Goal: Task Accomplishment & Management: Complete application form

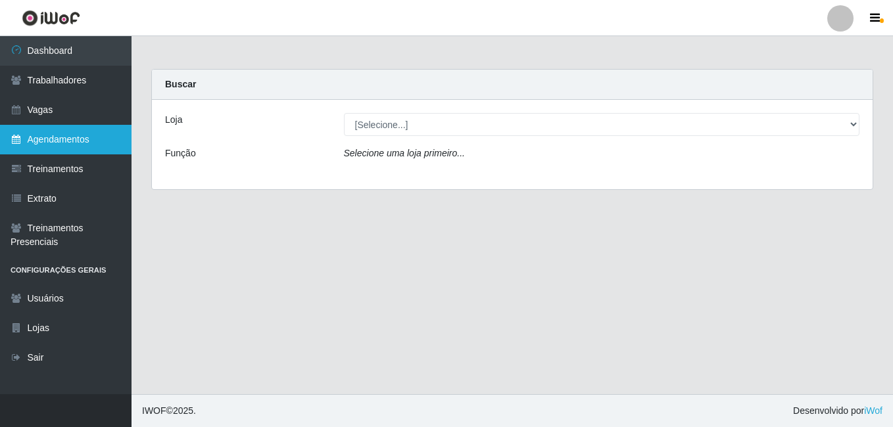
click at [22, 144] on link "Agendamentos" at bounding box center [66, 140] width 132 height 30
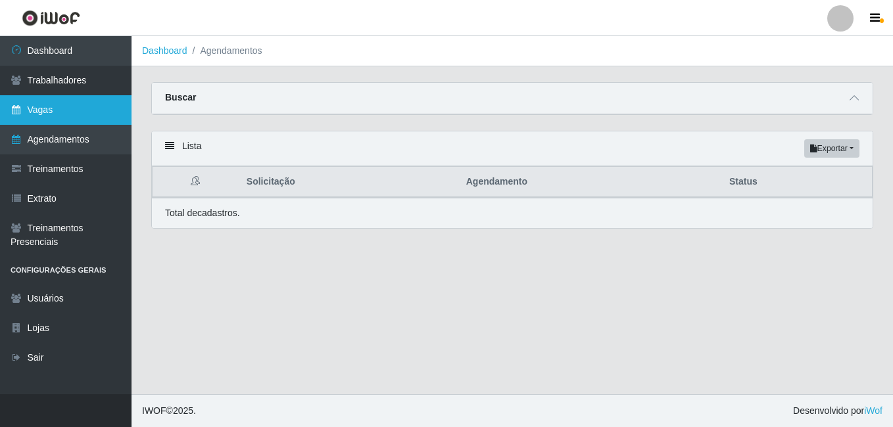
click at [59, 109] on link "Vagas" at bounding box center [66, 110] width 132 height 30
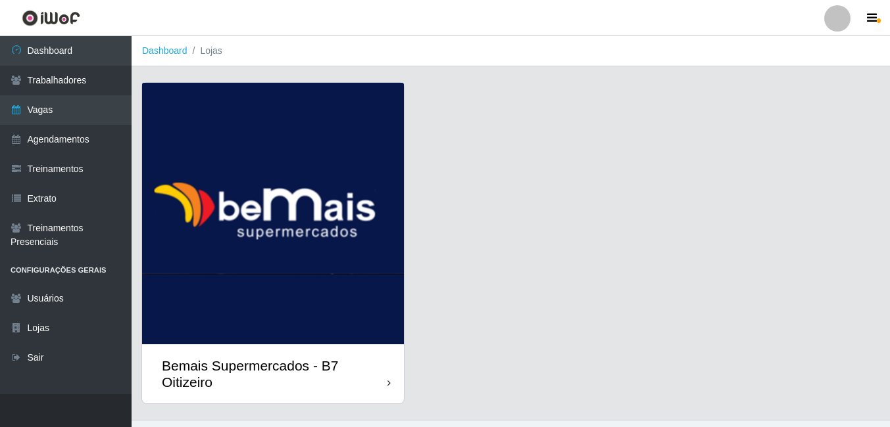
click at [234, 364] on div "Bemais Supermercados - B7 Oitizeiro" at bounding box center [275, 374] width 226 height 33
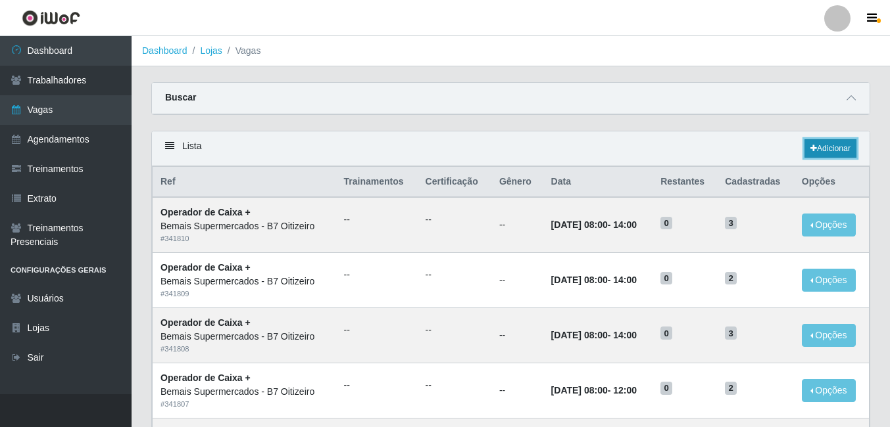
click at [804, 146] on link "Adicionar" at bounding box center [830, 148] width 52 height 18
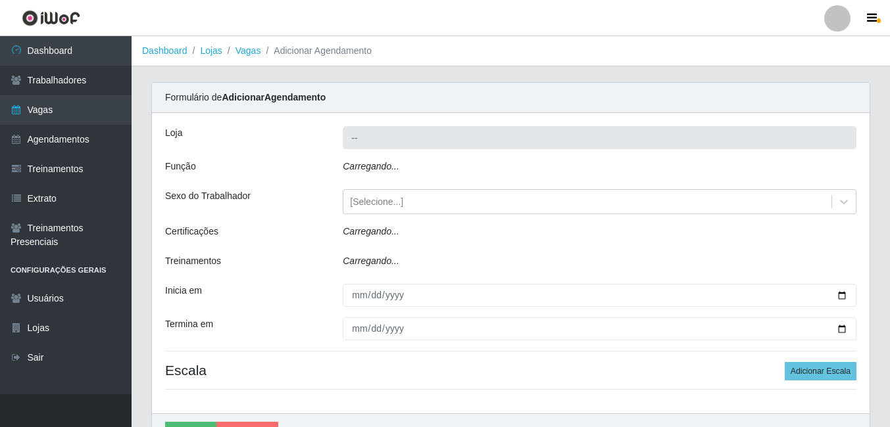
type input "Bemais Supermercados - B7 Oitizeiro"
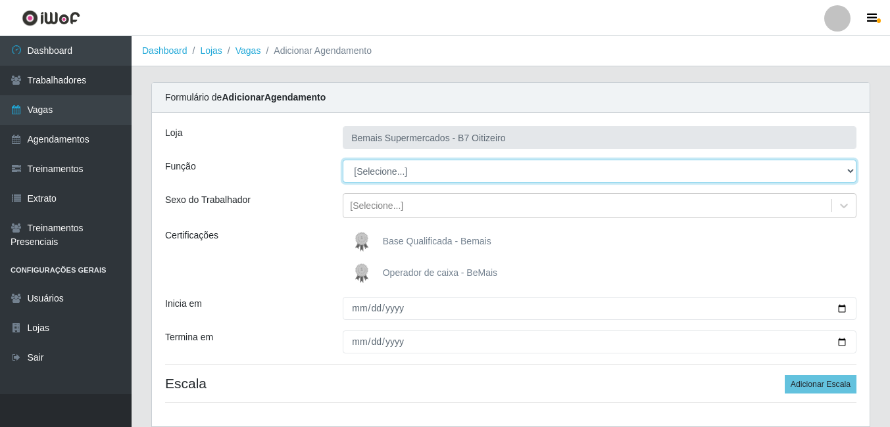
click at [395, 173] on select "[Selecione...] ASG ASG + ASG ++ Auxiliar de Estacionamento Auxiliar de Estacion…" at bounding box center [600, 171] width 514 height 23
select select "72"
click at [343, 160] on select "[Selecione...] ASG ASG + ASG ++ Auxiliar de Estacionamento Auxiliar de Estacion…" at bounding box center [600, 171] width 514 height 23
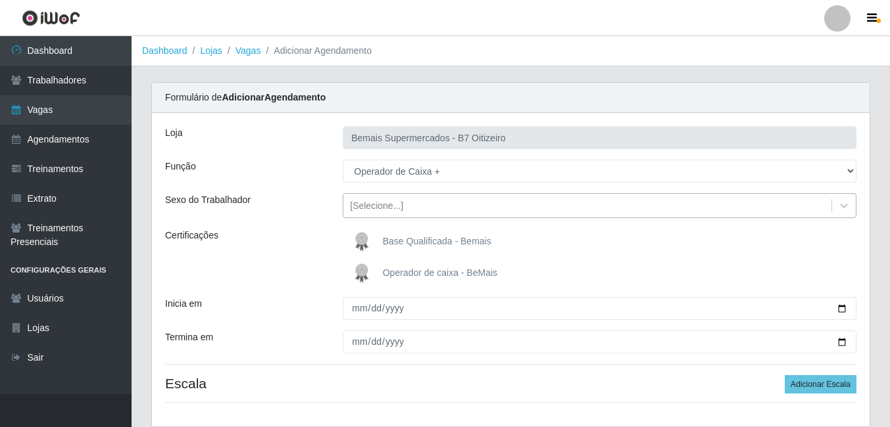
click at [398, 212] on div "[Selecione...]" at bounding box center [376, 206] width 53 height 14
click at [308, 271] on div "Certificações" at bounding box center [244, 258] width 178 height 58
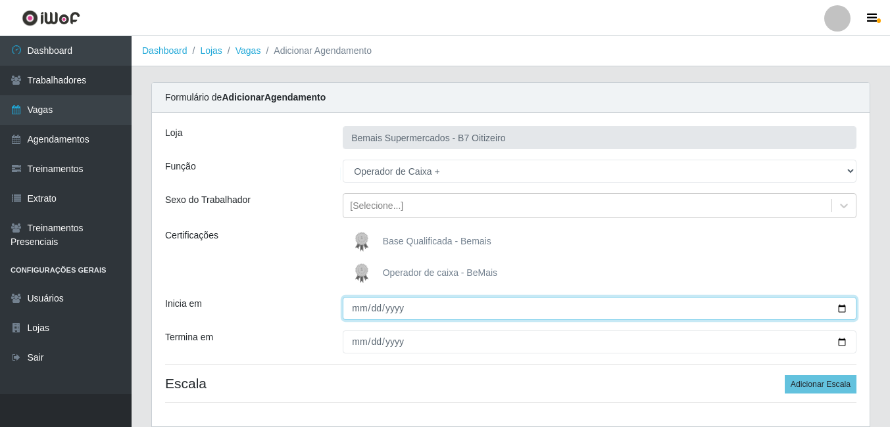
click at [358, 318] on input "Inicia em" at bounding box center [600, 308] width 514 height 23
type input "[DATE]"
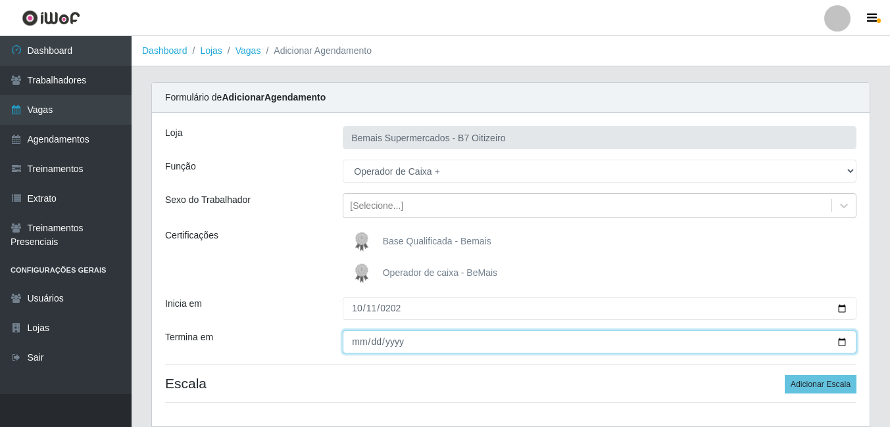
click at [360, 346] on input "Termina em" at bounding box center [600, 342] width 514 height 23
type input "[DATE]"
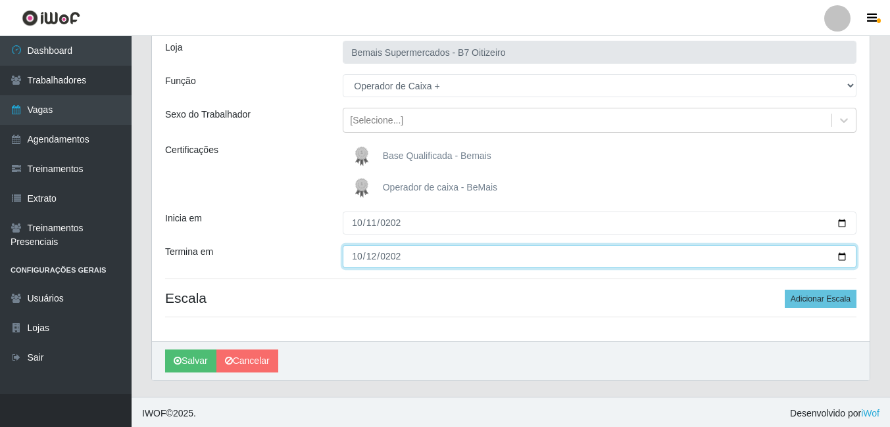
scroll to position [88, 0]
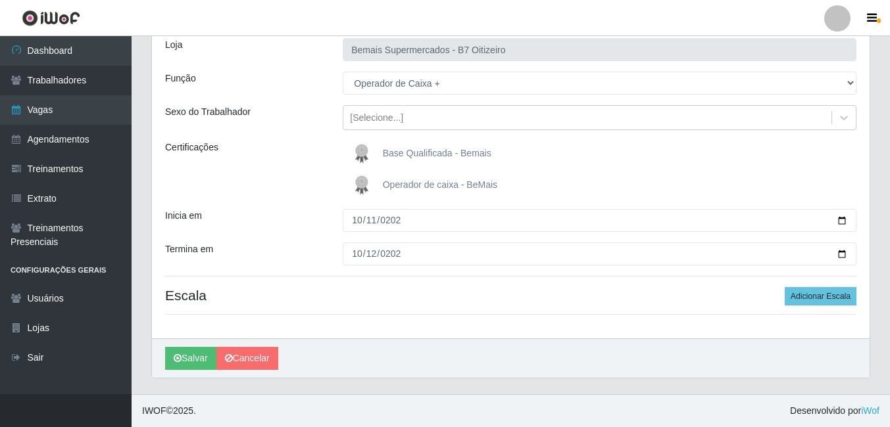
click at [839, 286] on div "Loja Bemais Supermercados - B7 Oitizeiro Função [Selecione...] ASG ASG + ASG ++…" at bounding box center [510, 182] width 717 height 314
click at [838, 295] on button "Adicionar Escala" at bounding box center [821, 296] width 72 height 18
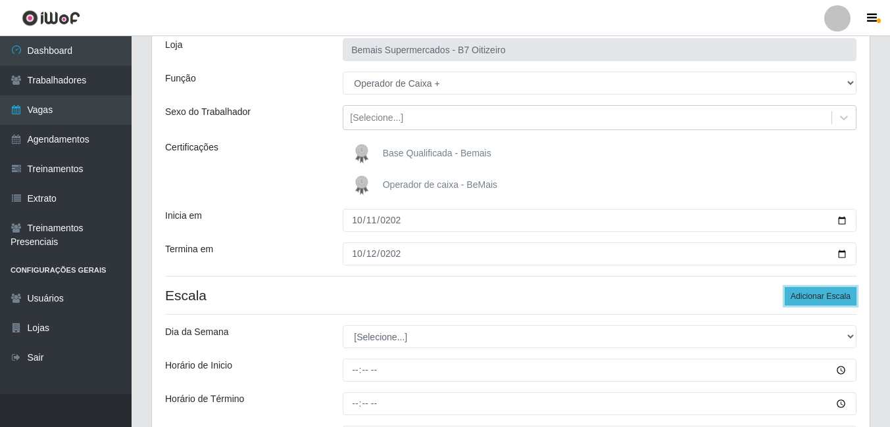
click at [838, 297] on button "Adicionar Escala" at bounding box center [821, 296] width 72 height 18
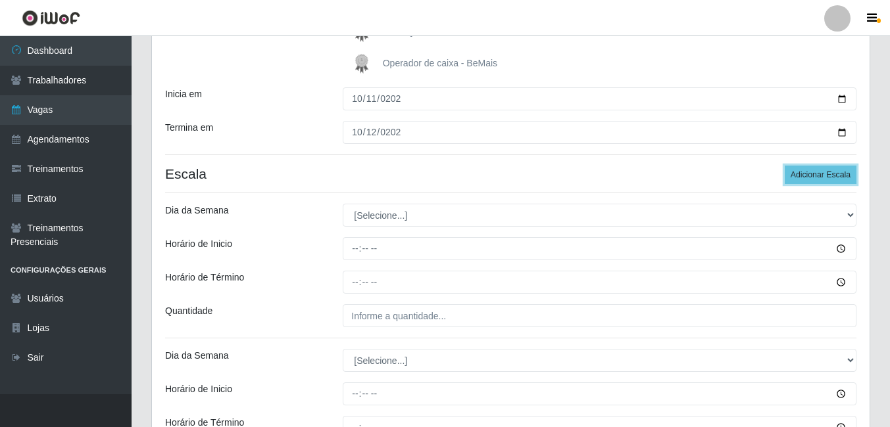
scroll to position [220, 0]
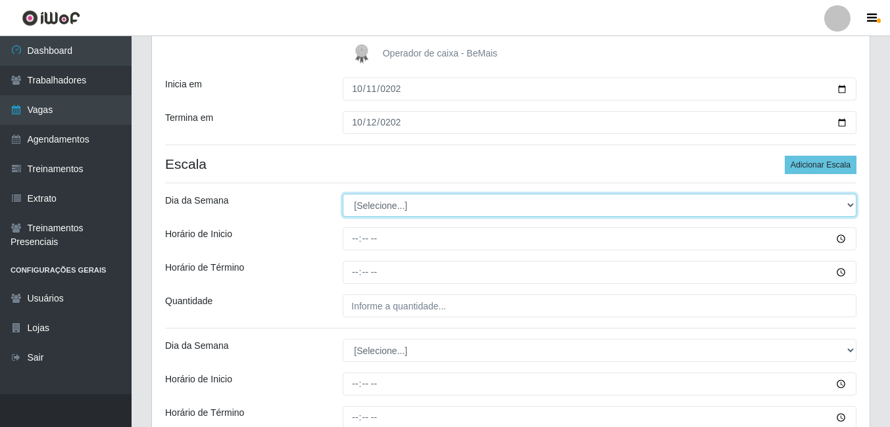
click at [360, 200] on select "[Selecione...] Segunda Terça Quarta Quinta Sexta Sábado Domingo" at bounding box center [600, 205] width 514 height 23
select select "6"
click at [343, 194] on select "[Selecione...] Segunda Terça Quarta Quinta Sexta Sábado Domingo" at bounding box center [600, 205] width 514 height 23
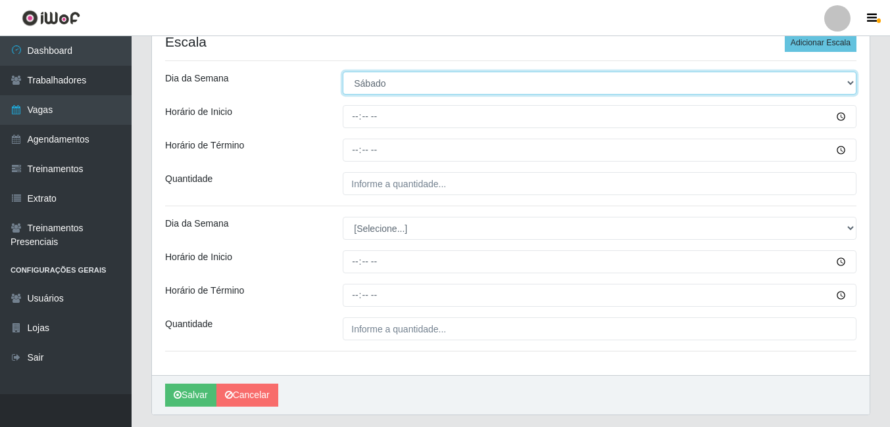
scroll to position [351, 0]
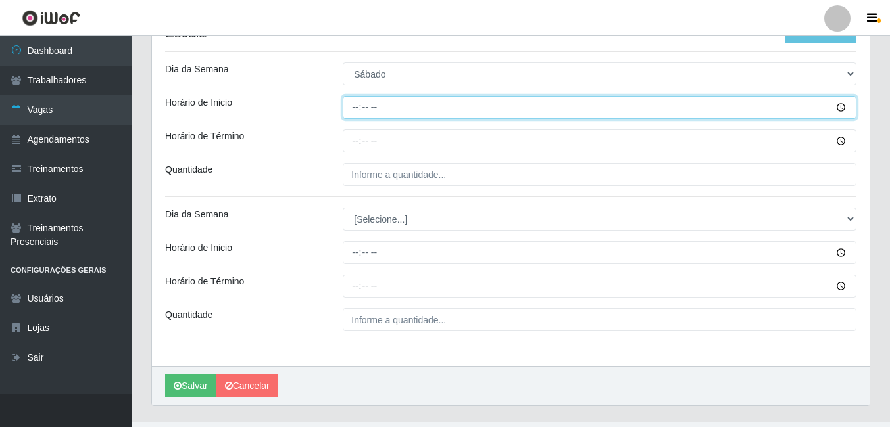
click at [383, 110] on input "Horário de Inicio" at bounding box center [600, 107] width 514 height 23
type input "08:00"
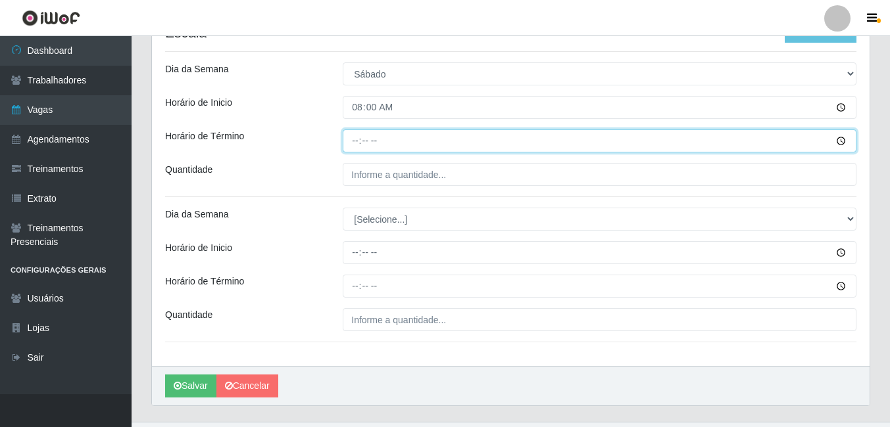
click at [354, 134] on input "Horário de Término" at bounding box center [600, 141] width 514 height 23
type input "14:00"
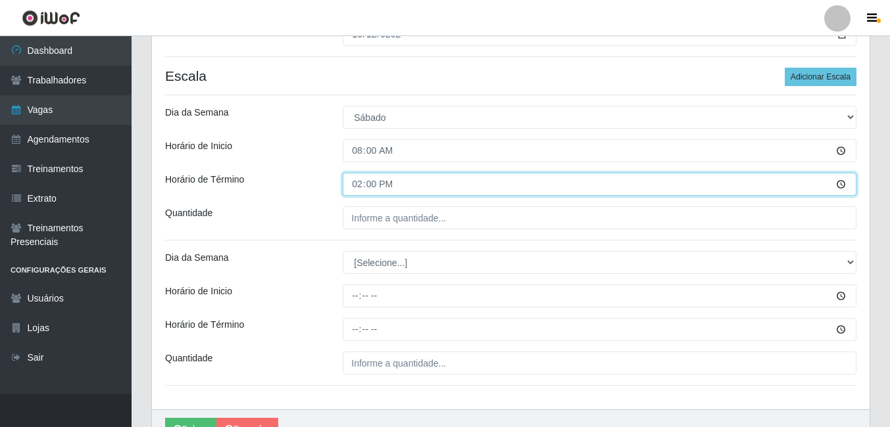
scroll to position [285, 0]
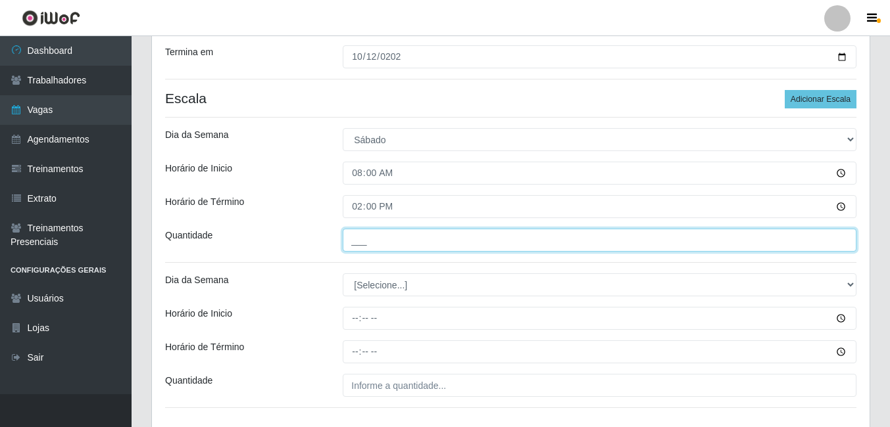
click at [370, 238] on input "___" at bounding box center [600, 240] width 514 height 23
type input "2__"
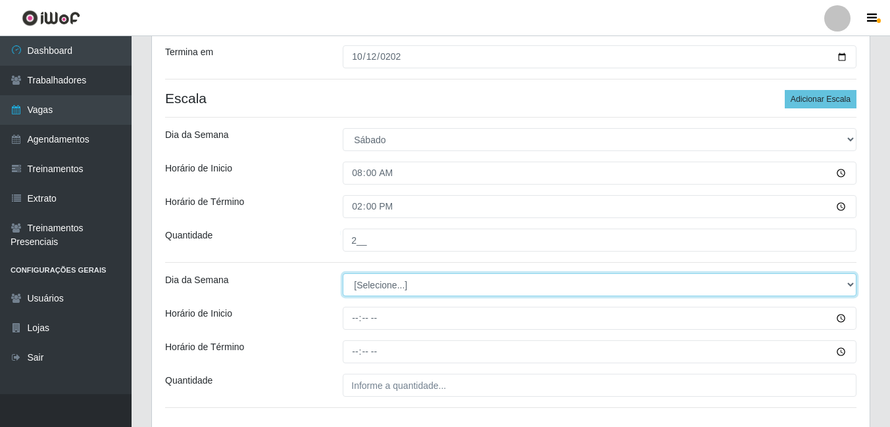
click at [376, 281] on select "[Selecione...] Segunda Terça Quarta Quinta Sexta Sábado Domingo" at bounding box center [600, 285] width 514 height 23
select select "0"
click at [343, 274] on select "[Selecione...] Segunda Terça Quarta Quinta Sexta Sábado Domingo" at bounding box center [600, 285] width 514 height 23
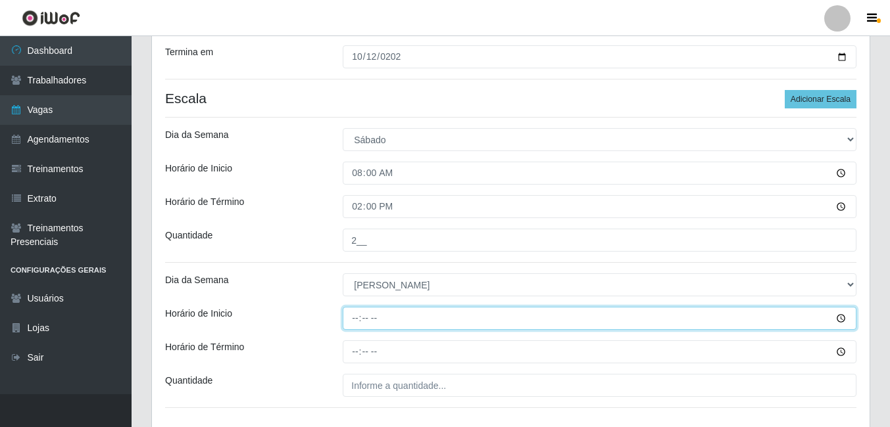
click at [362, 323] on input "Horário de Inicio" at bounding box center [600, 318] width 514 height 23
type input "08:00"
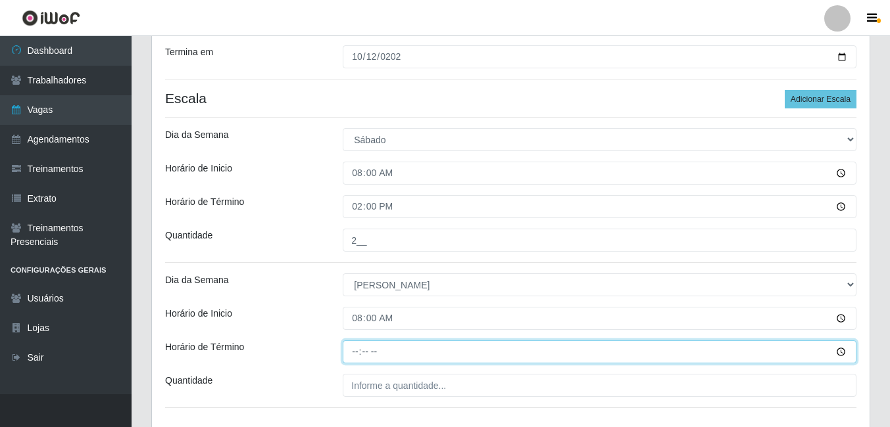
click at [352, 351] on input "Horário de Término" at bounding box center [600, 352] width 514 height 23
type input "14:00"
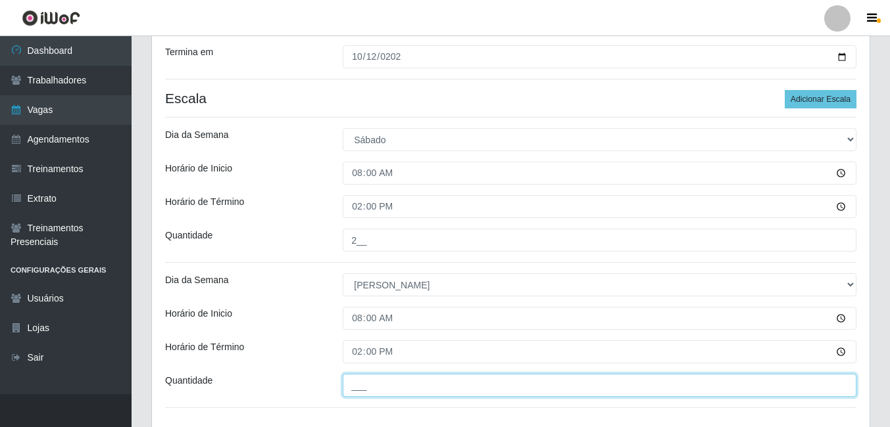
click at [350, 388] on input "___" at bounding box center [600, 385] width 514 height 23
type input "3__"
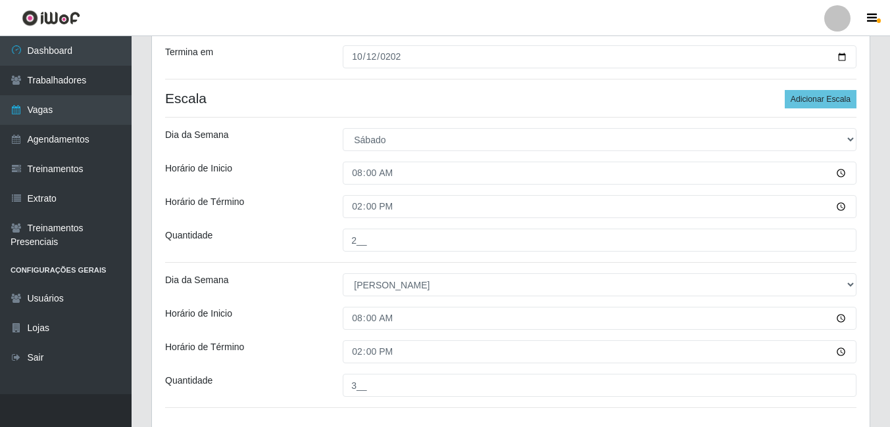
click at [278, 343] on div "Horário de Término" at bounding box center [244, 352] width 178 height 23
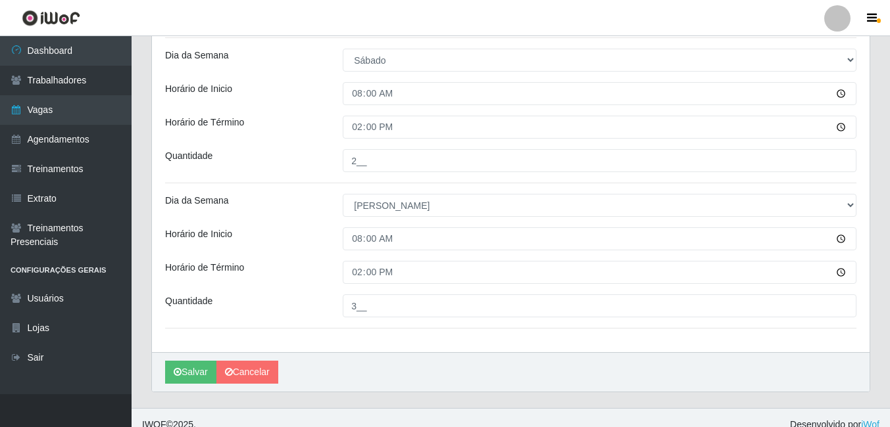
scroll to position [379, 0]
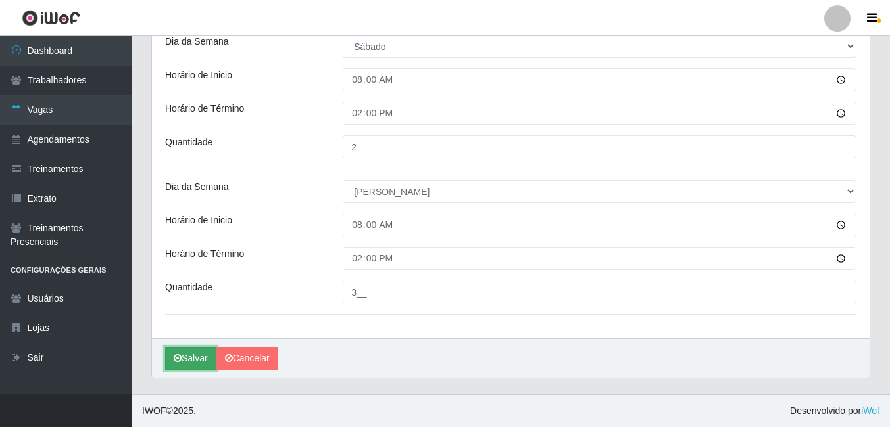
click at [191, 354] on button "Salvar" at bounding box center [190, 358] width 51 height 23
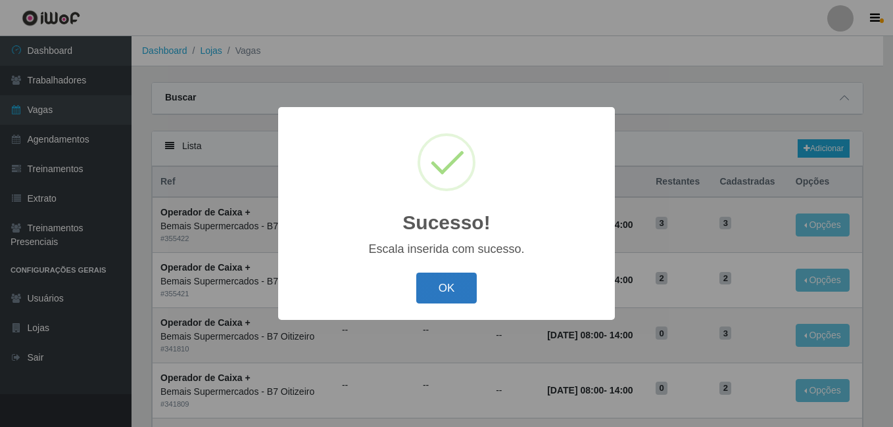
click at [443, 289] on button "OK" at bounding box center [446, 288] width 61 height 31
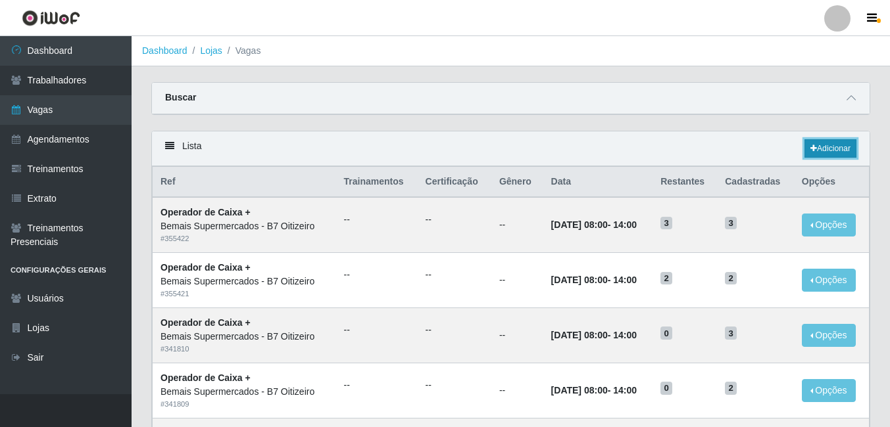
click at [828, 154] on link "Adicionar" at bounding box center [830, 148] width 52 height 18
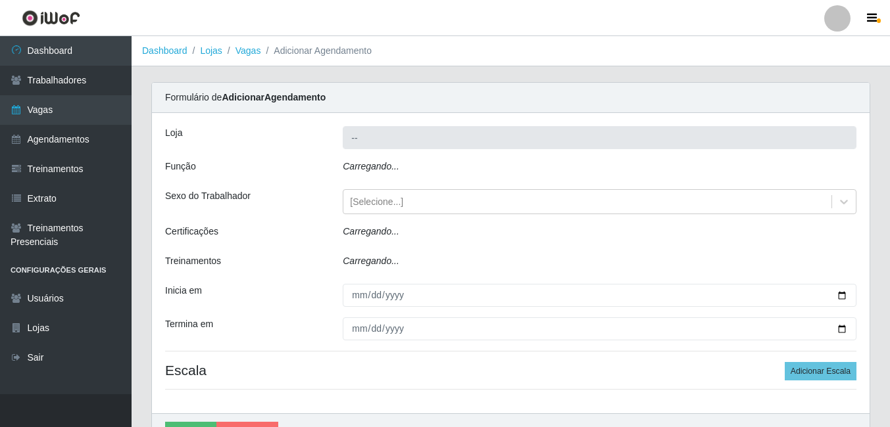
type input "Bemais Supermercados - B7 Oitizeiro"
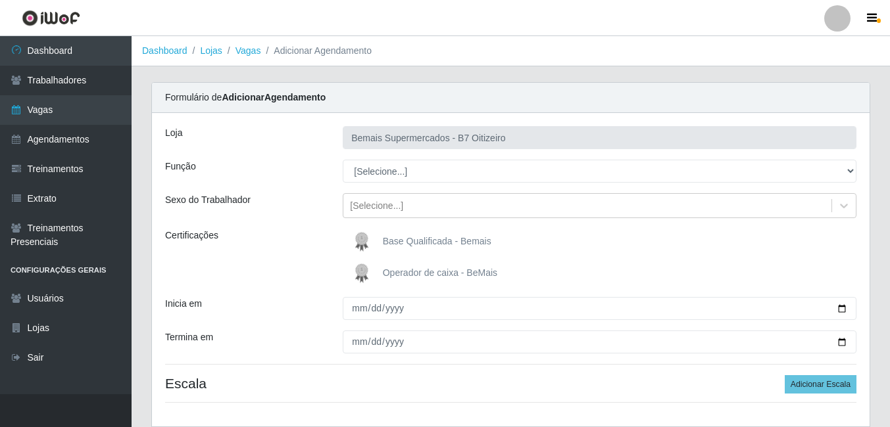
click at [472, 156] on div "Loja Bemais Supermercados - B7 Oitizeiro Função [Selecione...] ASG ASG + ASG ++…" at bounding box center [510, 270] width 717 height 314
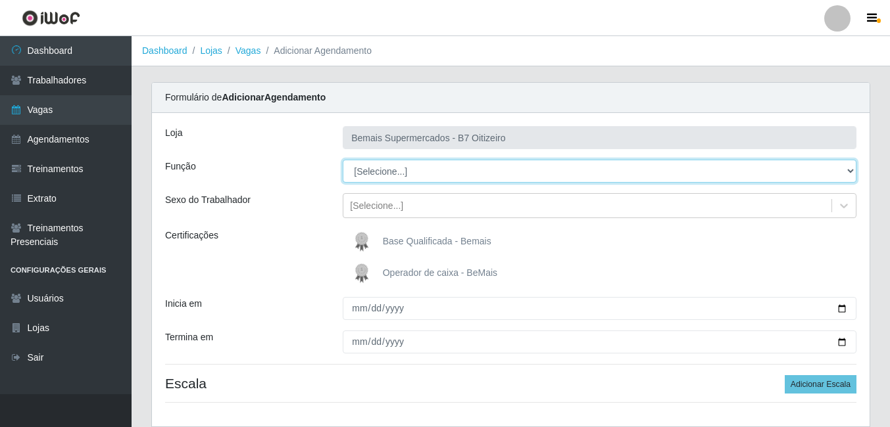
click at [403, 172] on select "[Selecione...] ASG ASG + ASG ++ Auxiliar de Estacionamento Auxiliar de Estacion…" at bounding box center [600, 171] width 514 height 23
select select "72"
click at [343, 160] on select "[Selecione...] ASG ASG + ASG ++ Auxiliar de Estacionamento Auxiliar de Estacion…" at bounding box center [600, 171] width 514 height 23
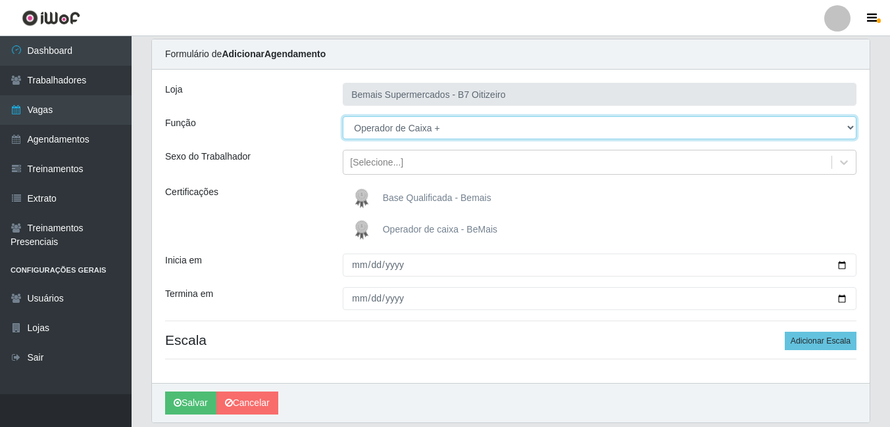
scroll to position [66, 0]
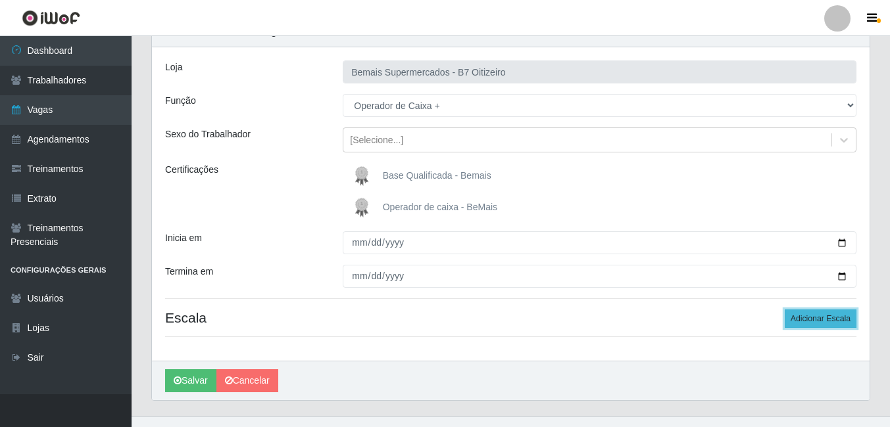
click at [837, 316] on button "Adicionar Escala" at bounding box center [821, 319] width 72 height 18
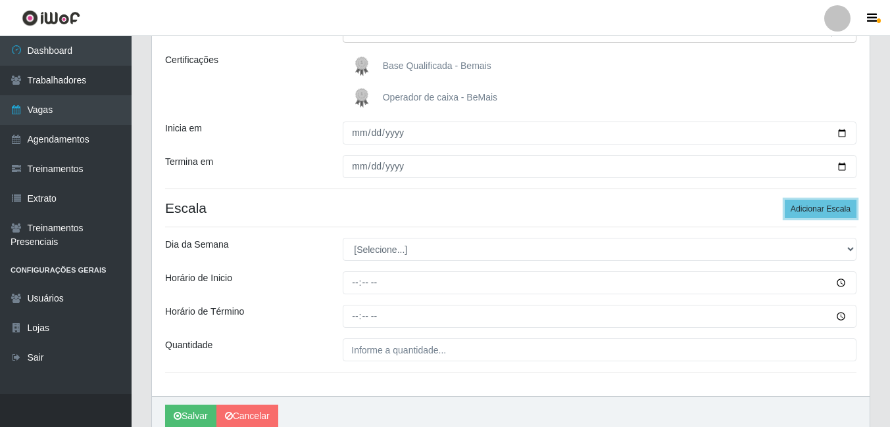
scroll to position [197, 0]
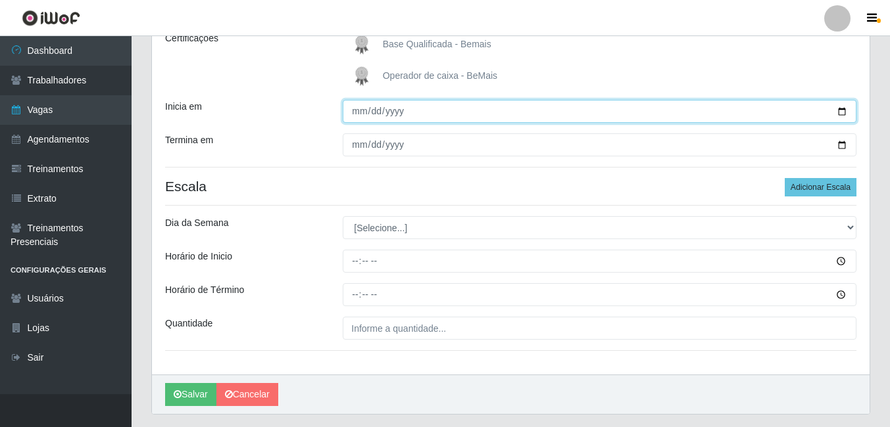
click at [364, 112] on input "Inicia em" at bounding box center [600, 111] width 514 height 23
type input "[DATE]"
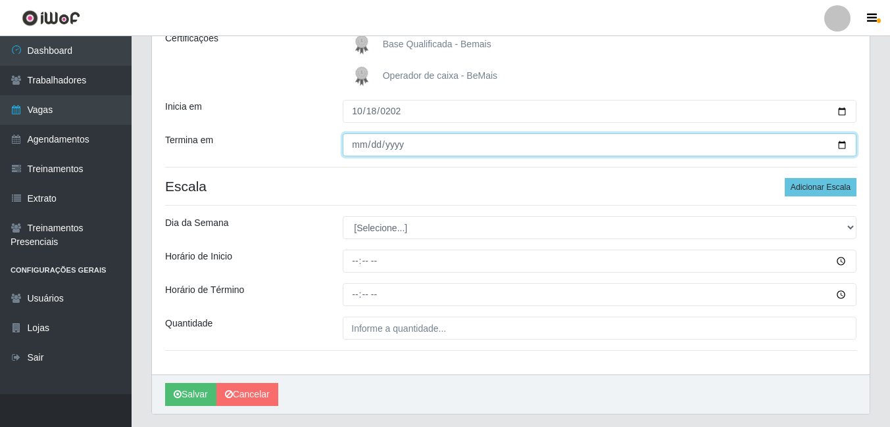
click at [359, 143] on input "Termina em" at bounding box center [600, 145] width 514 height 23
type input "[DATE]"
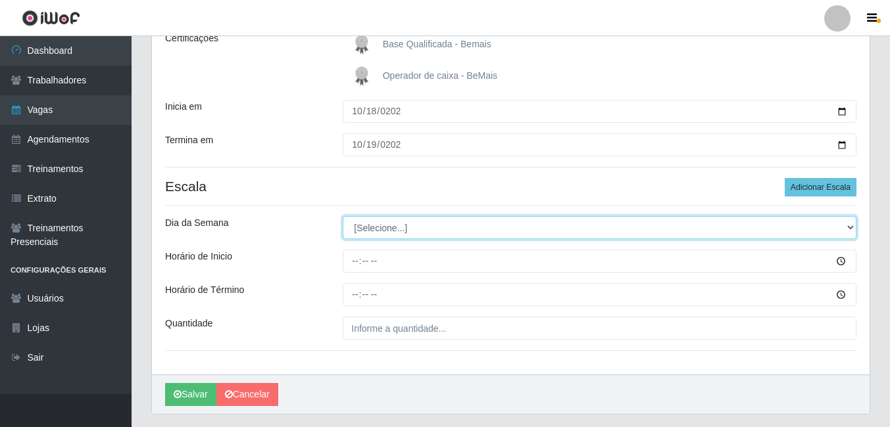
click at [371, 235] on select "[Selecione...] Segunda Terça Quarta Quinta Sexta Sábado Domingo" at bounding box center [600, 227] width 514 height 23
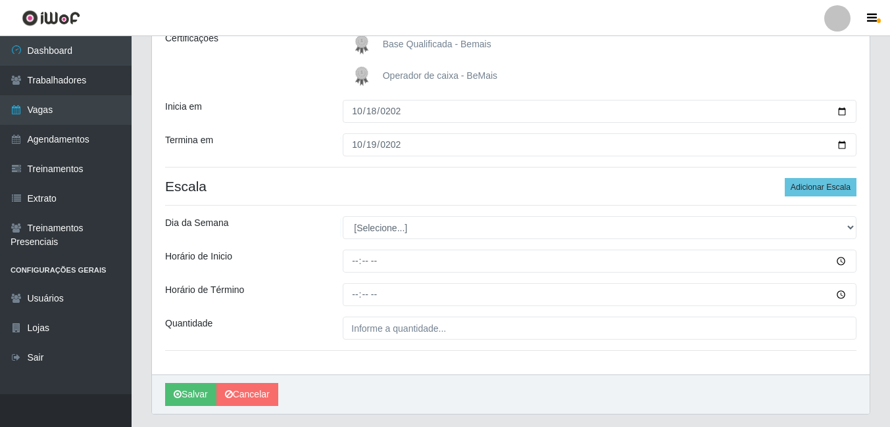
click at [287, 304] on div "Horário de Término" at bounding box center [244, 294] width 178 height 23
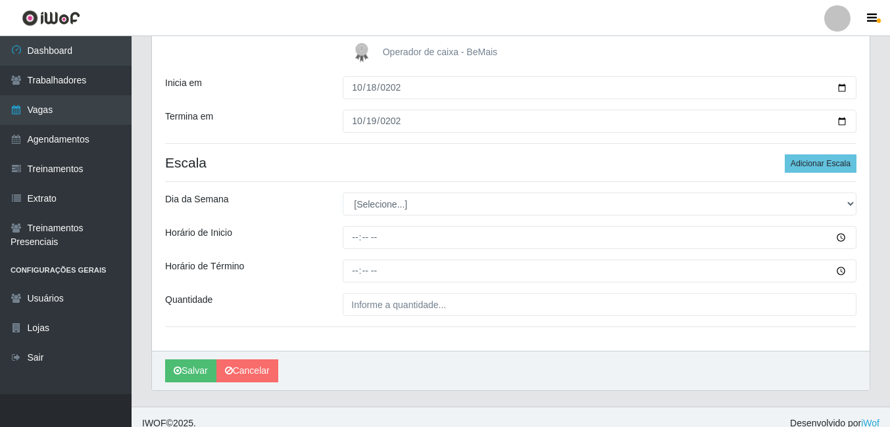
scroll to position [233, 0]
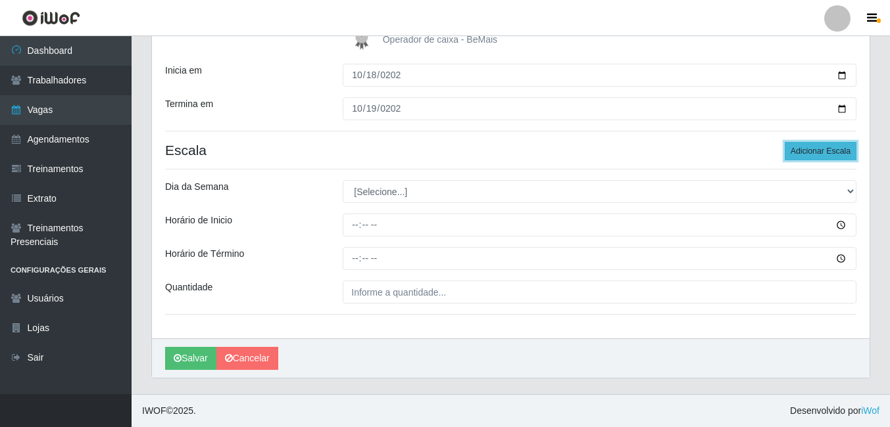
click at [825, 155] on button "Adicionar Escala" at bounding box center [821, 151] width 72 height 18
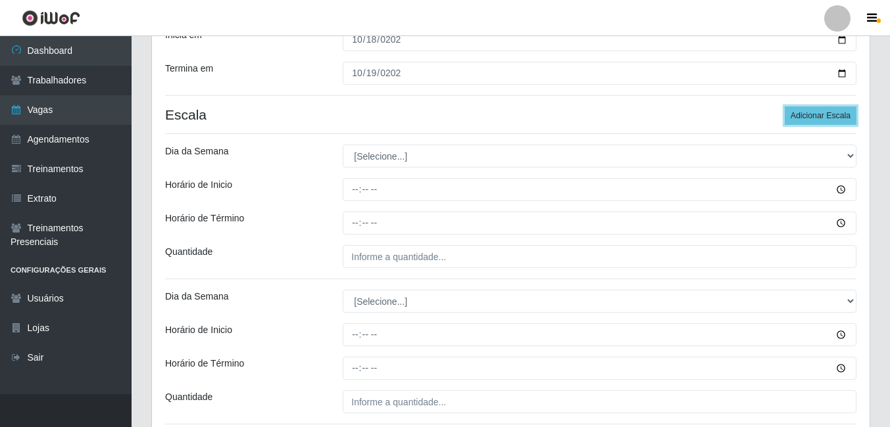
scroll to position [299, 0]
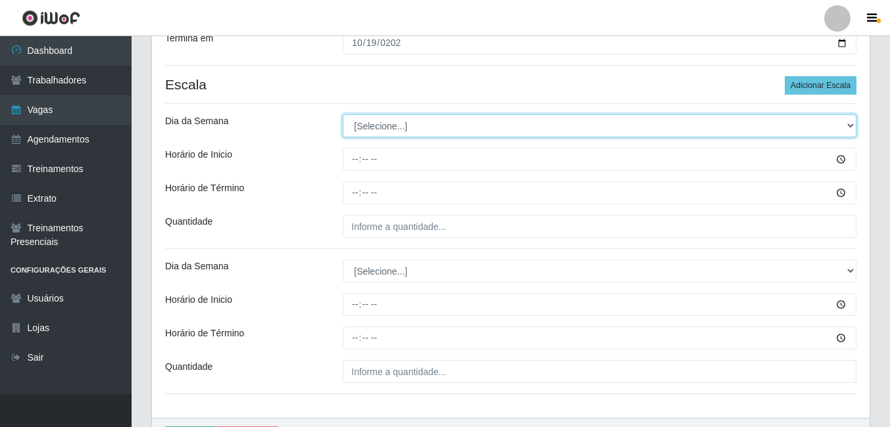
click at [380, 124] on select "[Selecione...] Segunda Terça Quarta Quinta Sexta Sábado Domingo" at bounding box center [600, 125] width 514 height 23
select select "6"
click at [343, 114] on select "[Selecione...] Segunda Terça Quarta Quinta Sexta Sábado Domingo" at bounding box center [600, 125] width 514 height 23
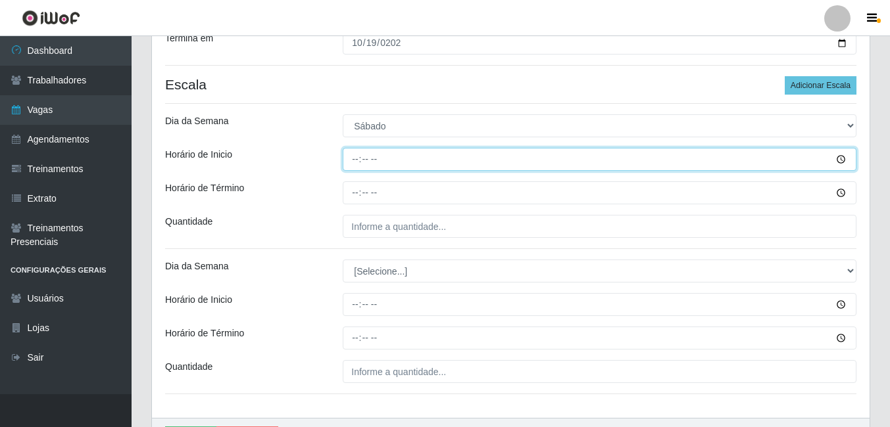
click at [356, 156] on input "Horário de Inicio" at bounding box center [600, 159] width 514 height 23
type input "08:00"
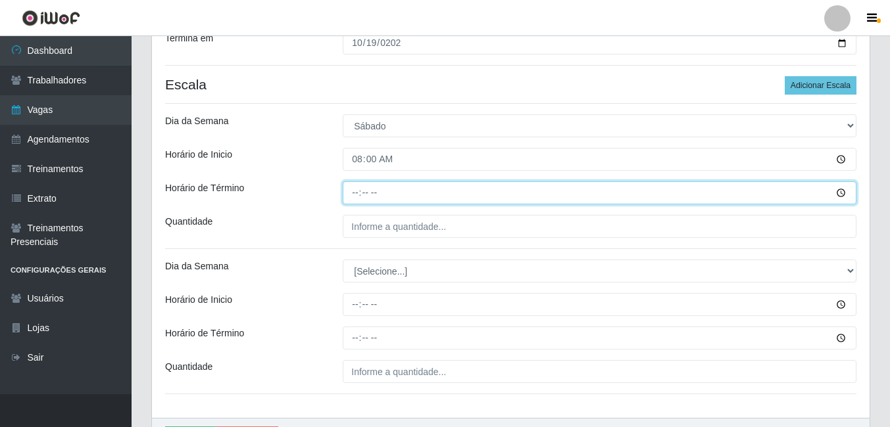
click at [358, 189] on input "Horário de Término" at bounding box center [600, 193] width 514 height 23
click at [359, 199] on input "04:00" at bounding box center [600, 193] width 514 height 23
click at [360, 199] on input "04:00" at bounding box center [600, 193] width 514 height 23
type input "14:00"
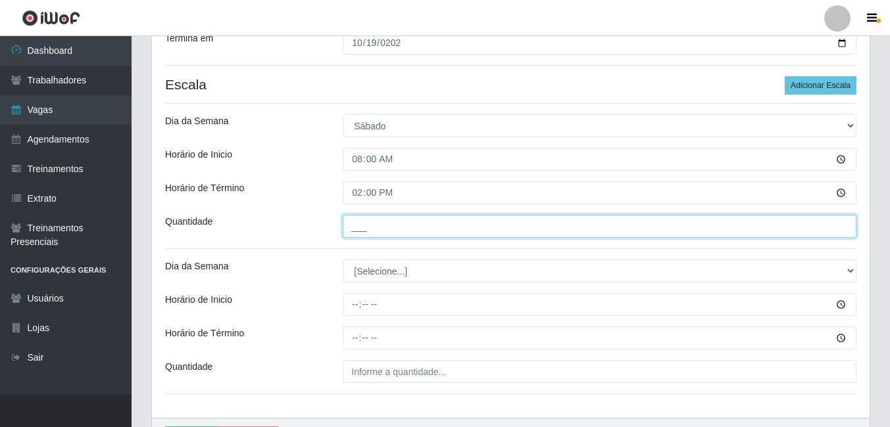
click at [397, 233] on input "___" at bounding box center [600, 226] width 514 height 23
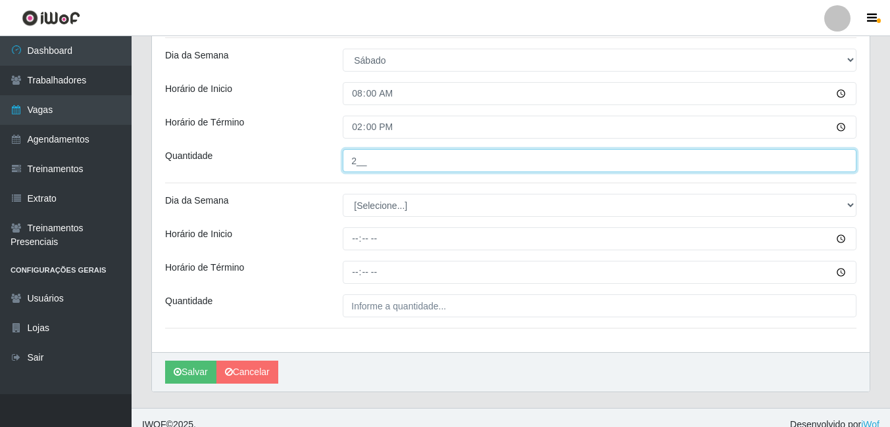
type input "2__"
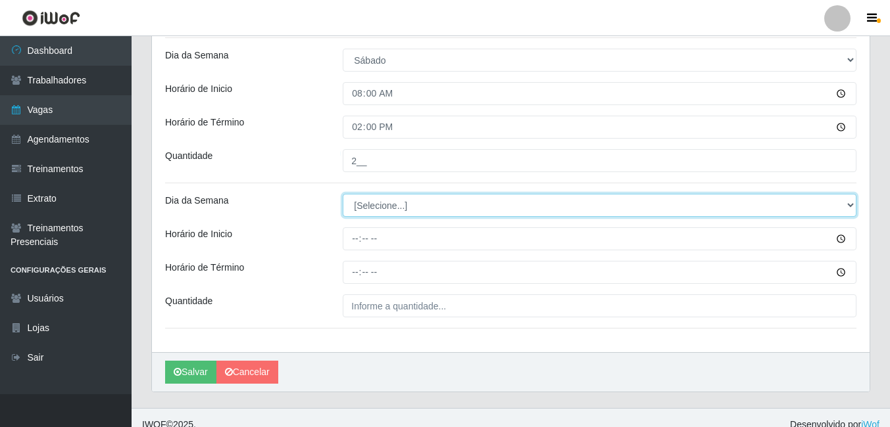
click at [418, 212] on select "[Selecione...] Segunda Terça Quarta Quinta Sexta Sábado Domingo" at bounding box center [600, 205] width 514 height 23
click at [420, 195] on select "[Selecione...] Segunda Terça Quarta Quinta Sexta Sábado Domingo" at bounding box center [600, 205] width 514 height 23
select select "0"
click at [343, 194] on select "[Selecione...] Segunda Terça Quarta Quinta Sexta Sábado Domingo" at bounding box center [600, 205] width 514 height 23
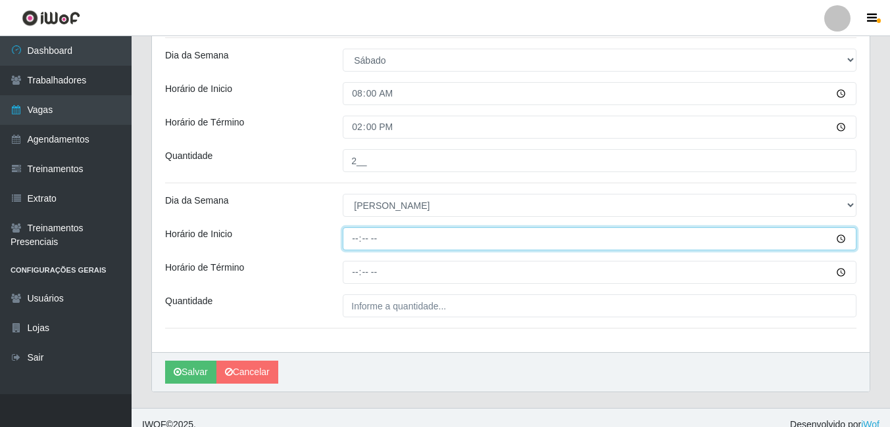
click at [366, 241] on input "Horário de Inicio" at bounding box center [600, 239] width 514 height 23
click at [359, 240] on input "Horário de Inicio" at bounding box center [600, 239] width 514 height 23
type input "08:00"
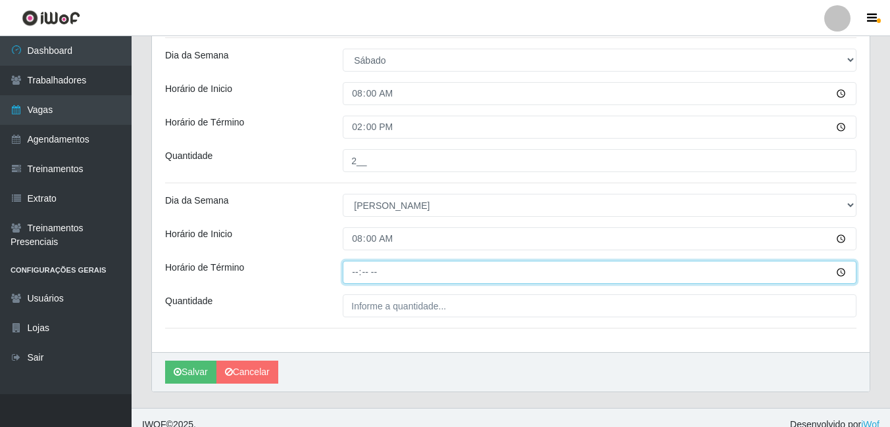
click at [354, 272] on input "Horário de Término" at bounding box center [600, 272] width 514 height 23
type input "14:00"
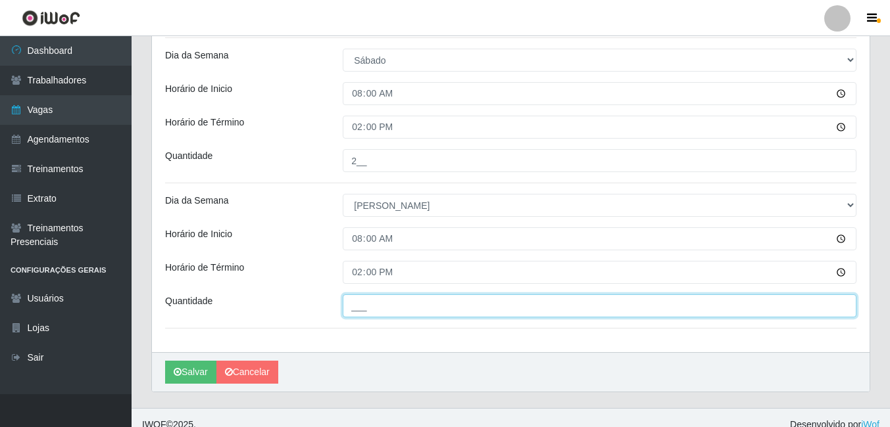
click at [382, 303] on input "___" at bounding box center [600, 306] width 514 height 23
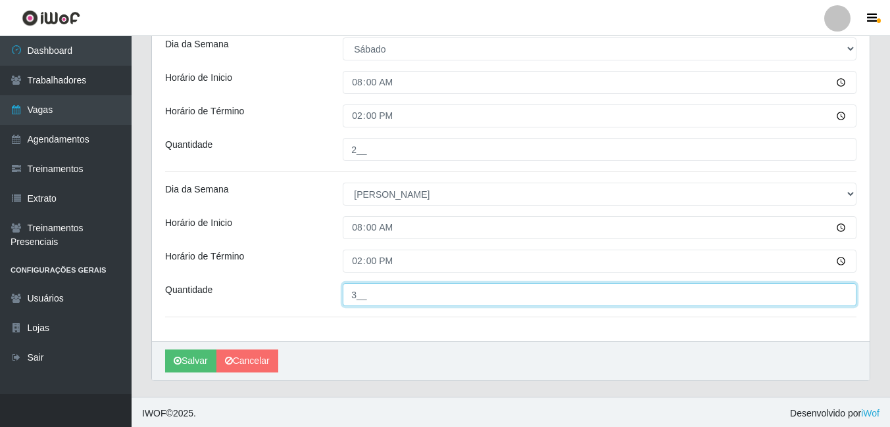
scroll to position [379, 0]
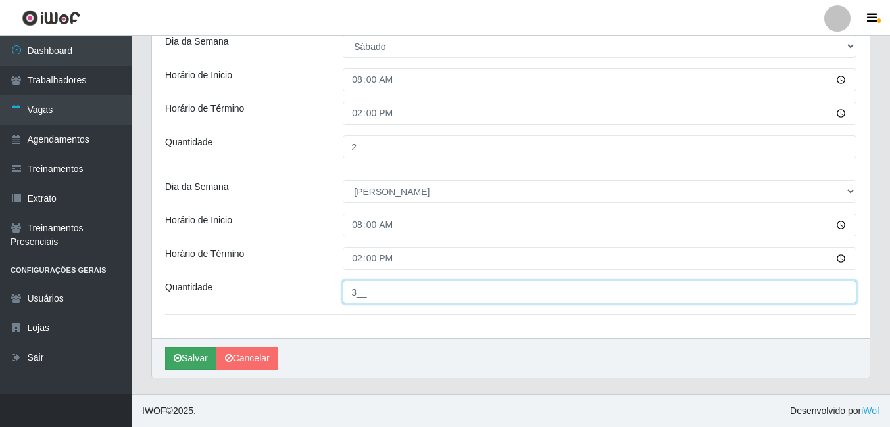
type input "3__"
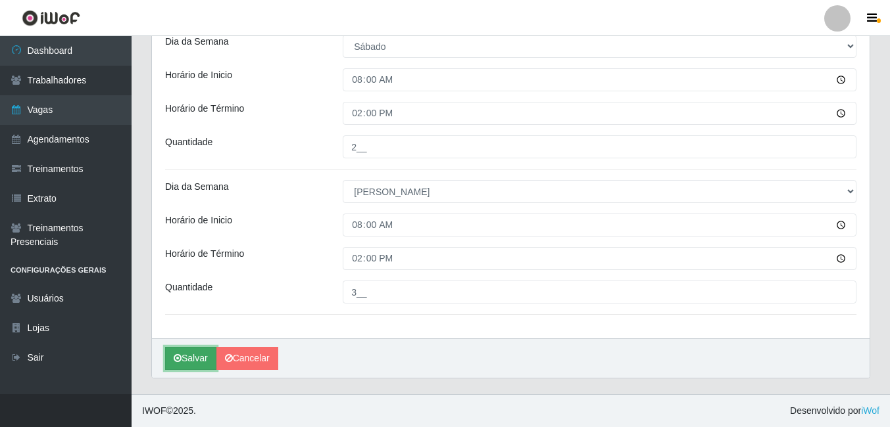
click at [194, 356] on button "Salvar" at bounding box center [190, 358] width 51 height 23
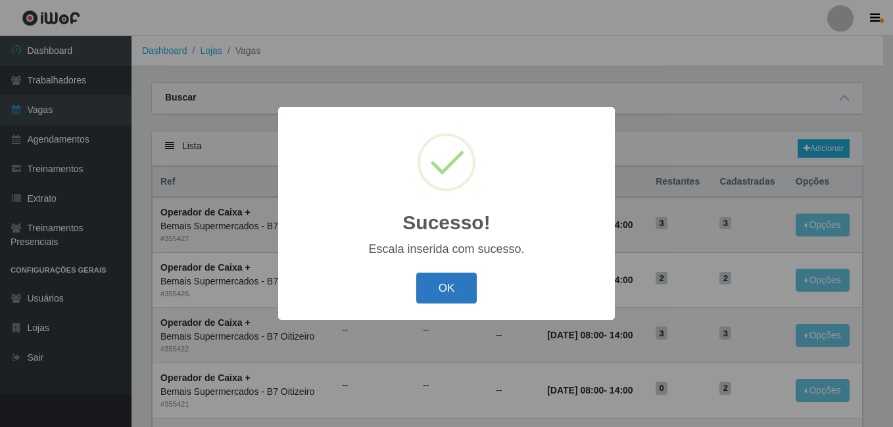
click at [429, 283] on button "OK" at bounding box center [446, 288] width 61 height 31
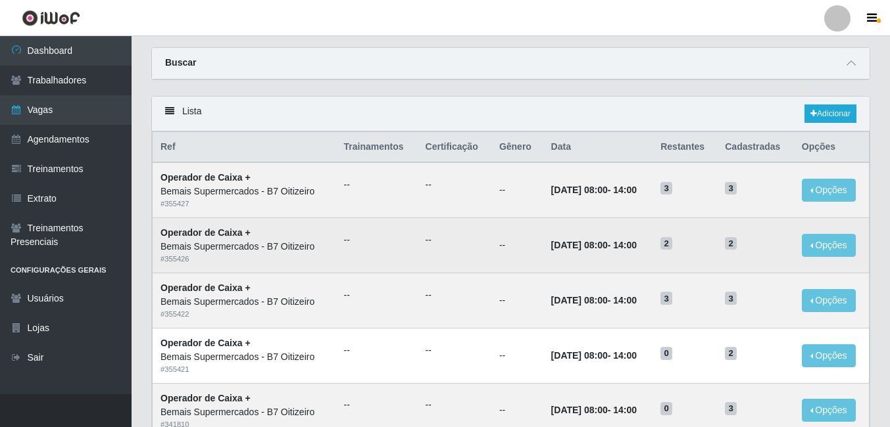
scroll to position [66, 0]
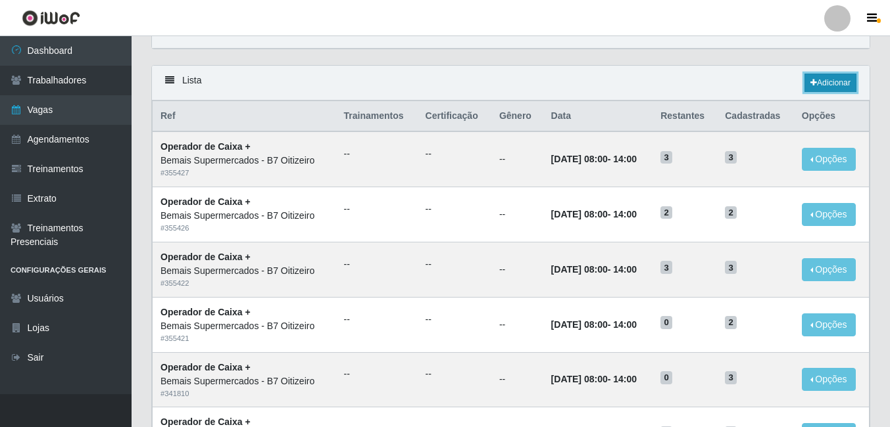
click at [818, 83] on link "Adicionar" at bounding box center [830, 83] width 52 height 18
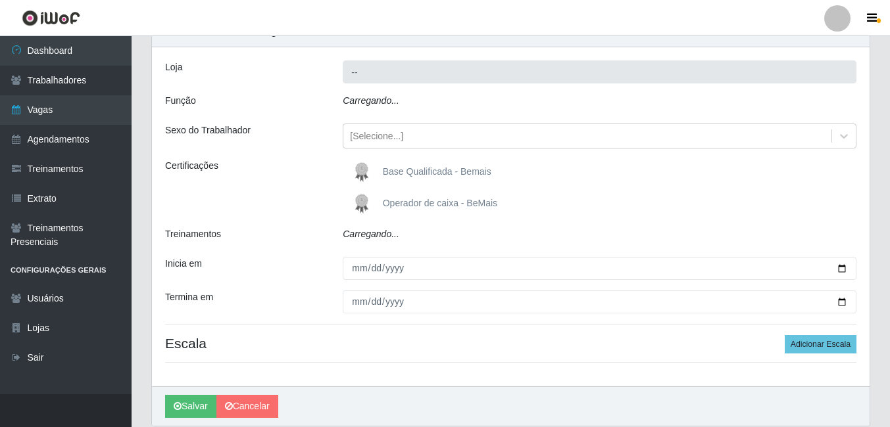
type input "Bemais Supermercados - B7 Oitizeiro"
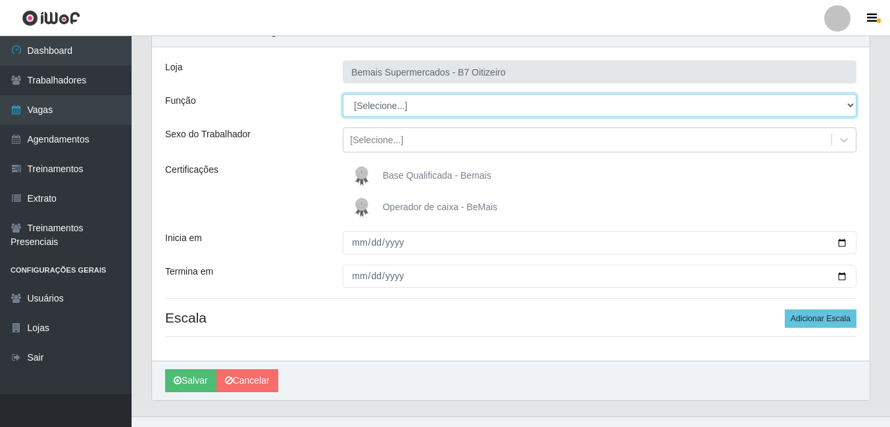
click at [401, 103] on select "[Selecione...] ASG ASG + ASG ++ Auxiliar de Estacionamento Auxiliar de Estacion…" at bounding box center [600, 105] width 514 height 23
select select "72"
click at [343, 94] on select "[Selecione...] ASG ASG + ASG ++ Auxiliar de Estacionamento Auxiliar de Estacion…" at bounding box center [600, 105] width 514 height 23
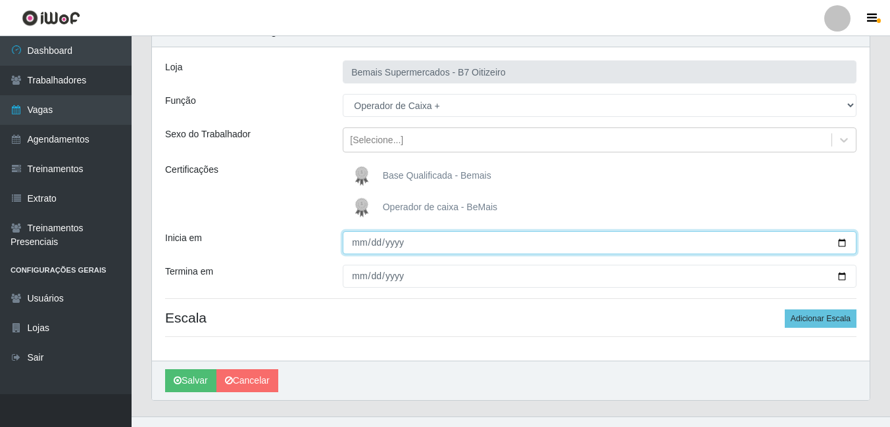
click at [358, 236] on input "Inicia em" at bounding box center [600, 242] width 514 height 23
type input "[DATE]"
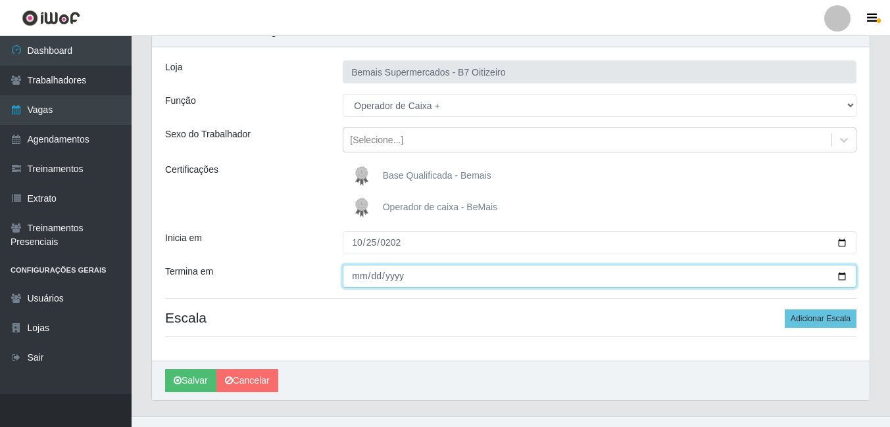
click at [359, 279] on input "Termina em" at bounding box center [600, 276] width 514 height 23
type input "[DATE]"
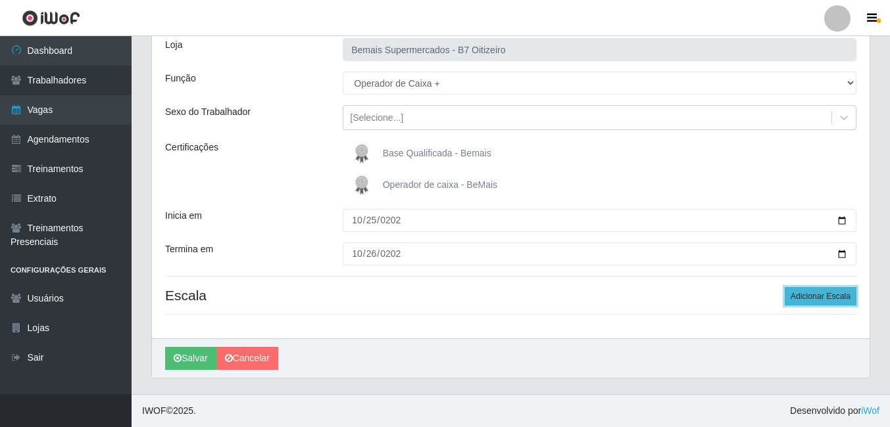
click at [817, 304] on button "Adicionar Escala" at bounding box center [821, 296] width 72 height 18
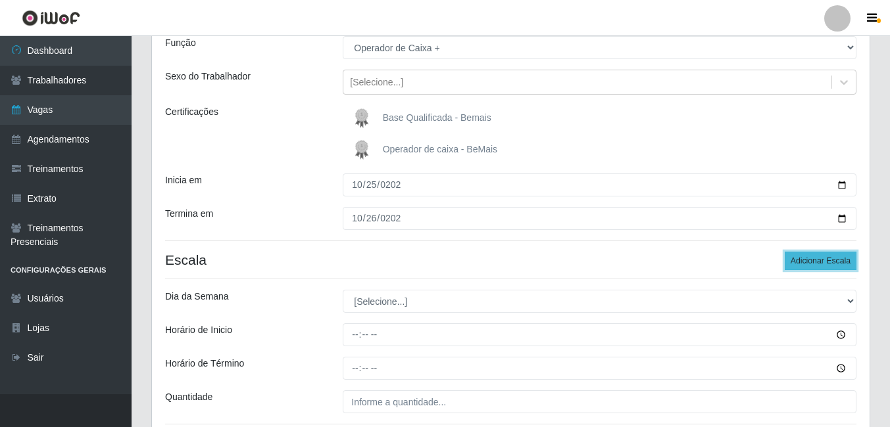
scroll to position [154, 0]
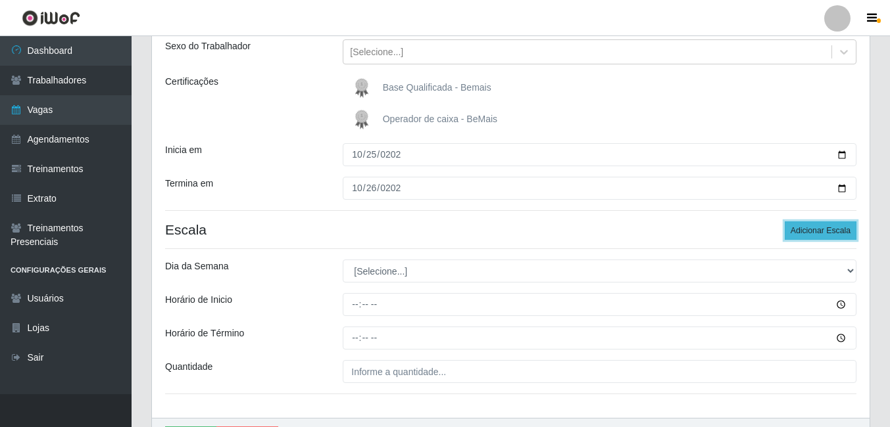
click at [831, 238] on button "Adicionar Escala" at bounding box center [821, 231] width 72 height 18
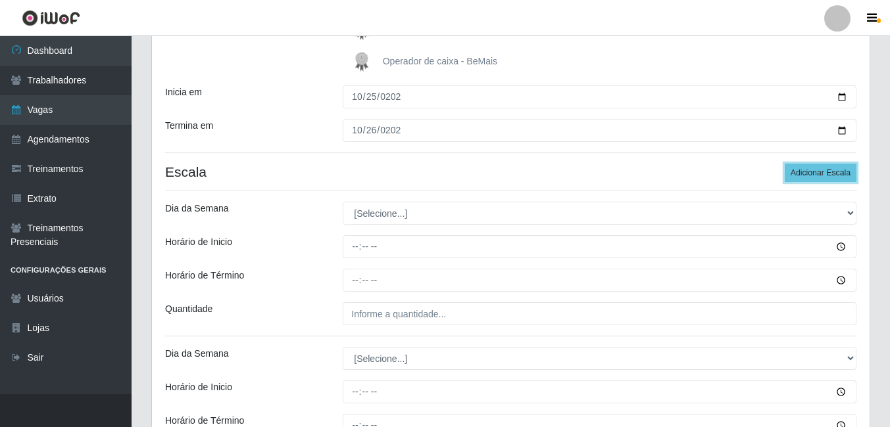
scroll to position [182, 0]
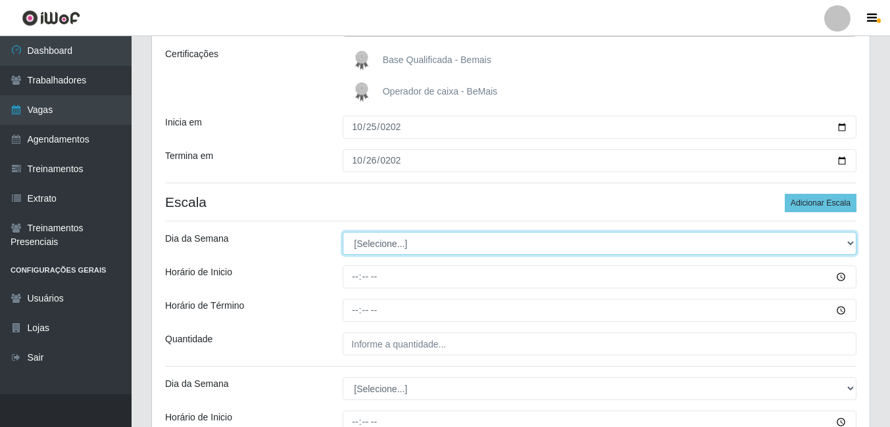
click at [416, 241] on select "[Selecione...] Segunda Terça Quarta Quinta Sexta Sábado Domingo" at bounding box center [600, 243] width 514 height 23
select select "6"
click at [343, 232] on select "[Selecione...] Segunda Terça Quarta Quinta Sexta Sábado Domingo" at bounding box center [600, 243] width 514 height 23
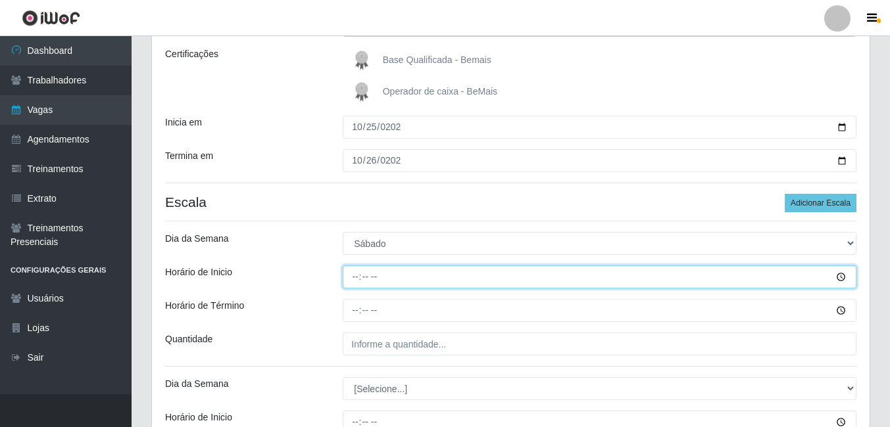
click at [392, 283] on input "Horário de Inicio" at bounding box center [600, 277] width 514 height 23
click at [364, 278] on input "Horário de Inicio" at bounding box center [600, 277] width 514 height 23
click at [356, 278] on input "Horário de Inicio" at bounding box center [600, 277] width 514 height 23
type input "08:00"
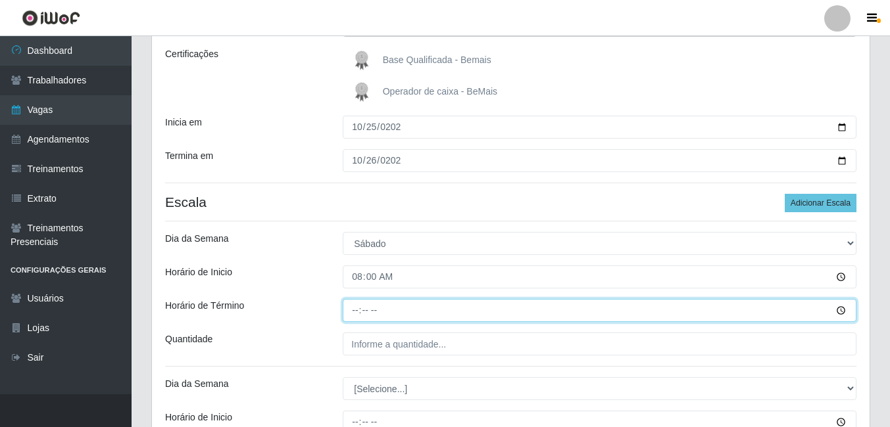
click at [362, 314] on input "Horário de Término" at bounding box center [600, 310] width 514 height 23
type input "14:00"
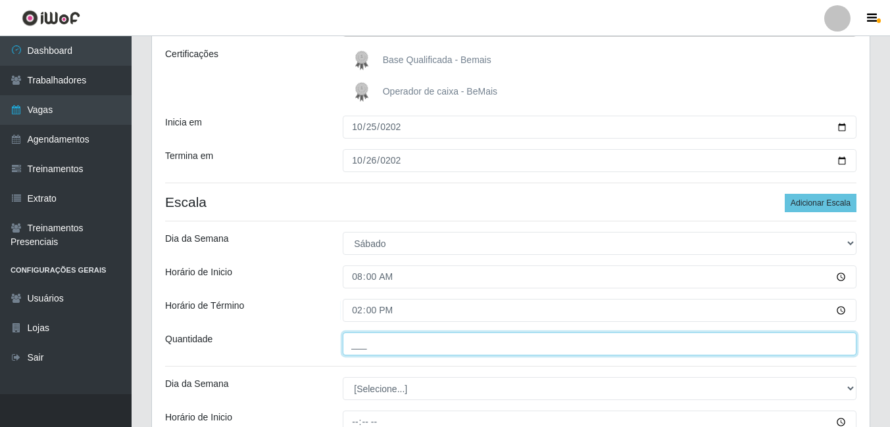
click at [368, 341] on input "___" at bounding box center [600, 344] width 514 height 23
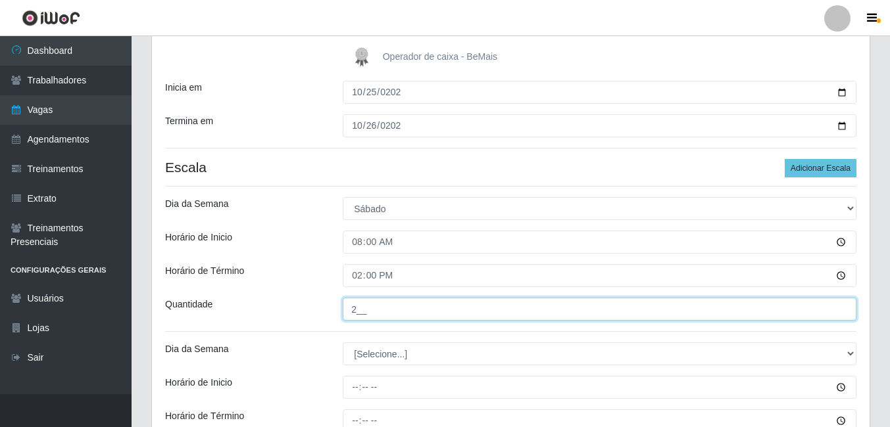
scroll to position [379, 0]
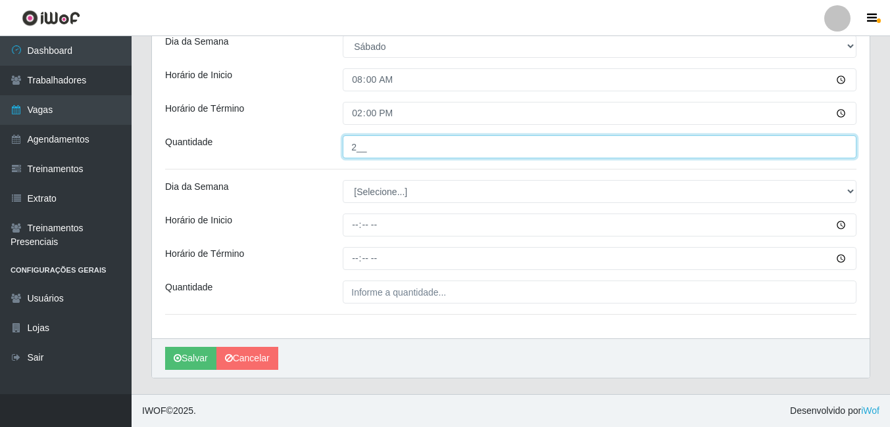
type input "2__"
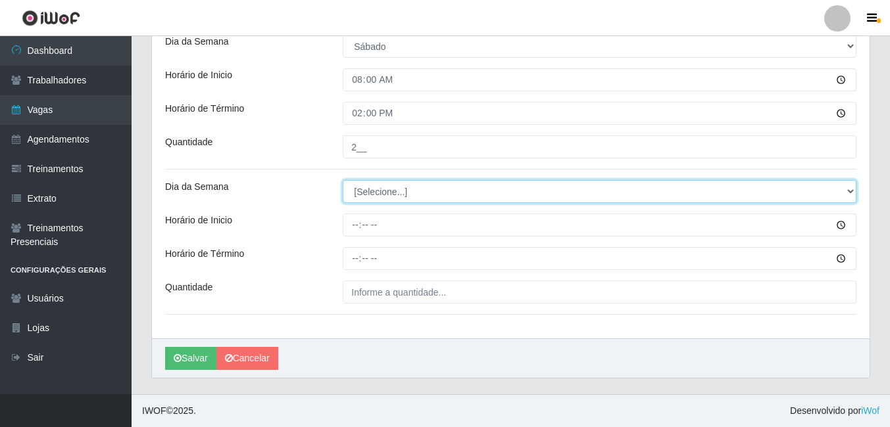
click at [388, 199] on select "[Selecione...] Segunda Terça Quarta Quinta Sexta Sábado Domingo" at bounding box center [600, 191] width 514 height 23
select select "0"
click at [343, 180] on select "[Selecione...] Segunda Terça Quarta Quinta Sexta Sábado Domingo" at bounding box center [600, 191] width 514 height 23
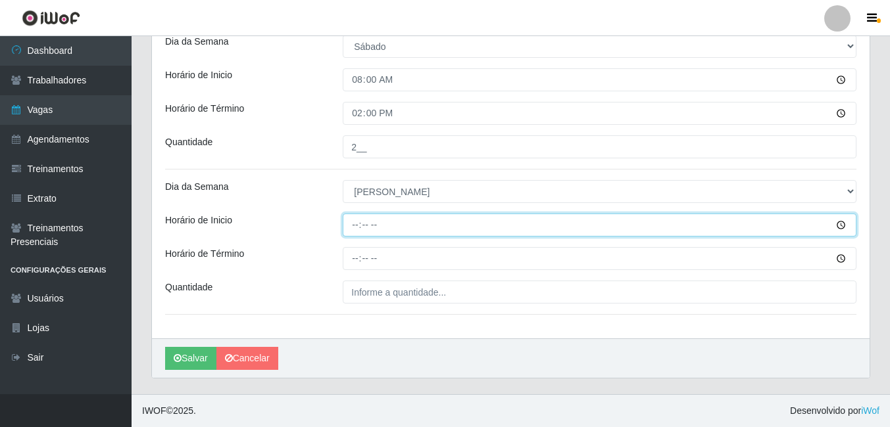
click at [347, 230] on input "Horário de Inicio" at bounding box center [600, 225] width 514 height 23
type input "08:00"
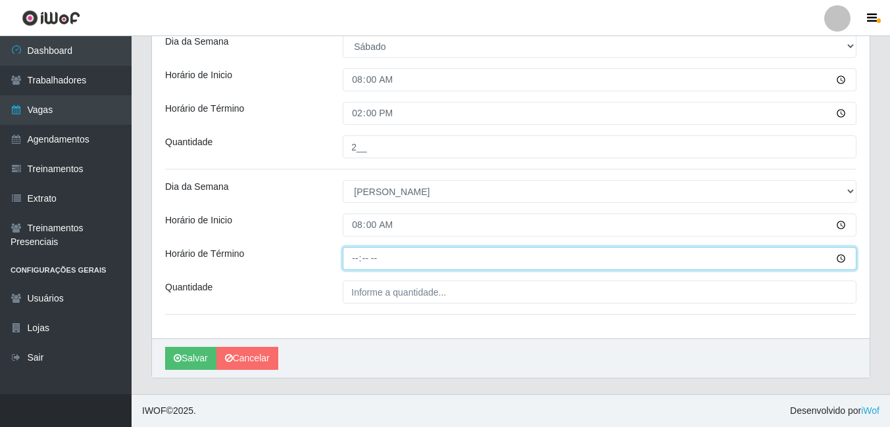
click at [358, 255] on input "Horário de Término" at bounding box center [600, 258] width 514 height 23
type input "14:00"
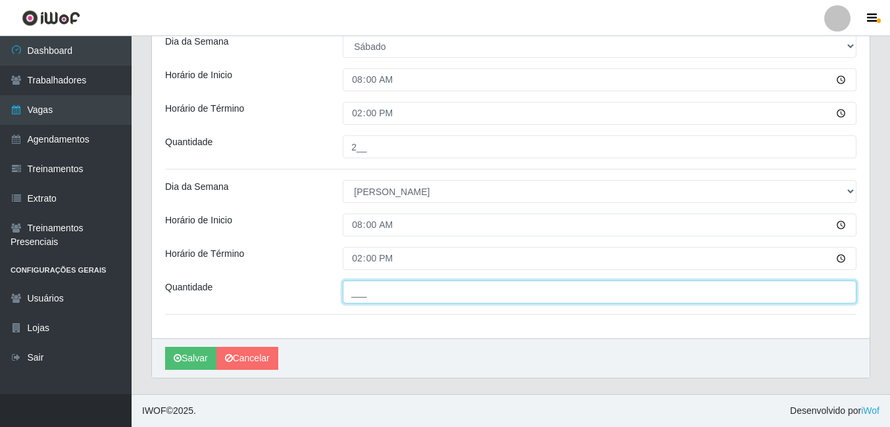
click at [399, 292] on input "___" at bounding box center [600, 292] width 514 height 23
type input "3__"
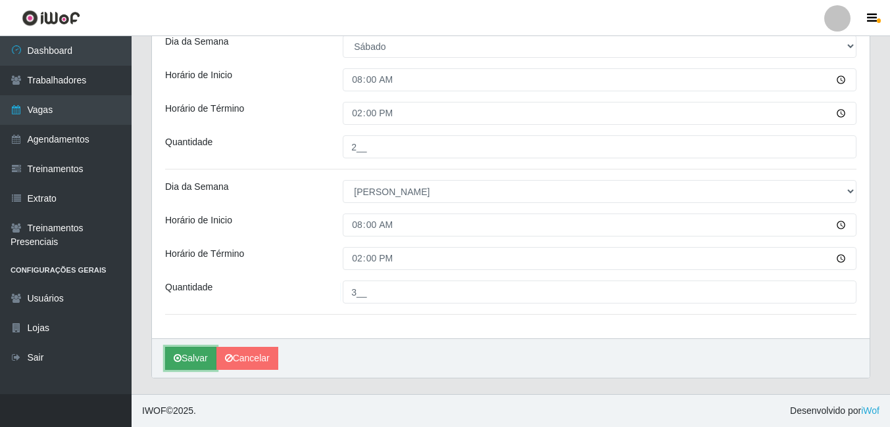
click at [201, 357] on button "Salvar" at bounding box center [190, 358] width 51 height 23
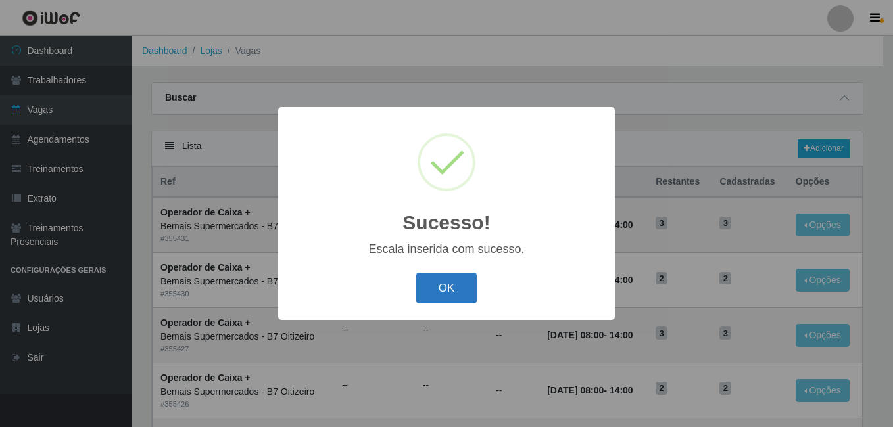
click at [445, 300] on button "OK" at bounding box center [446, 288] width 61 height 31
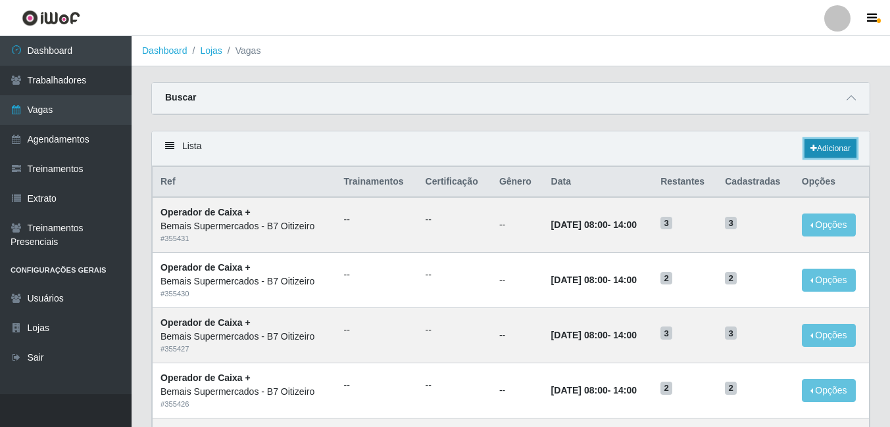
click at [820, 142] on link "Adicionar" at bounding box center [830, 148] width 52 height 18
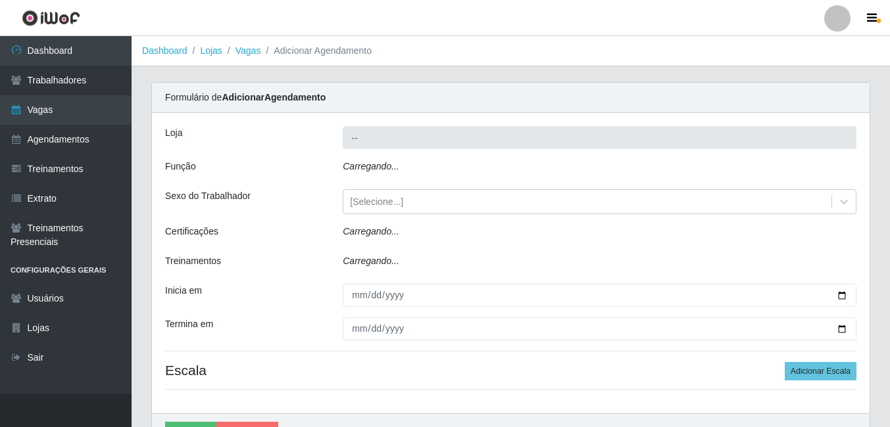
type input "Bemais Supermercados - B7 Oitizeiro"
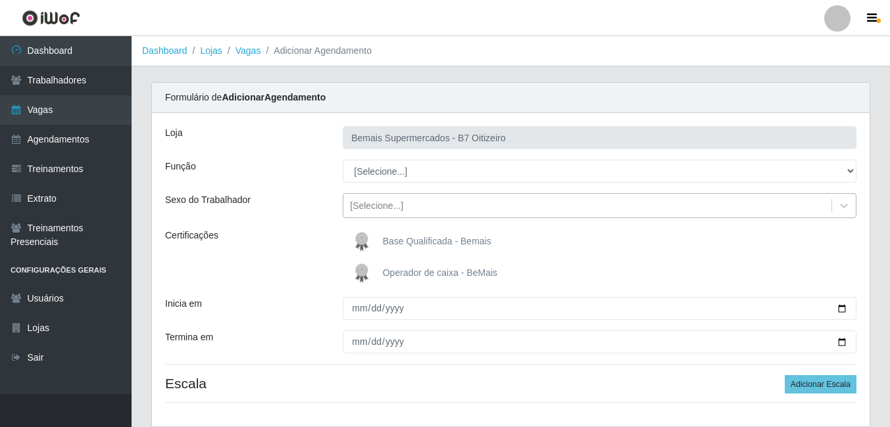
click at [356, 211] on div "[Selecione...]" at bounding box center [376, 206] width 53 height 14
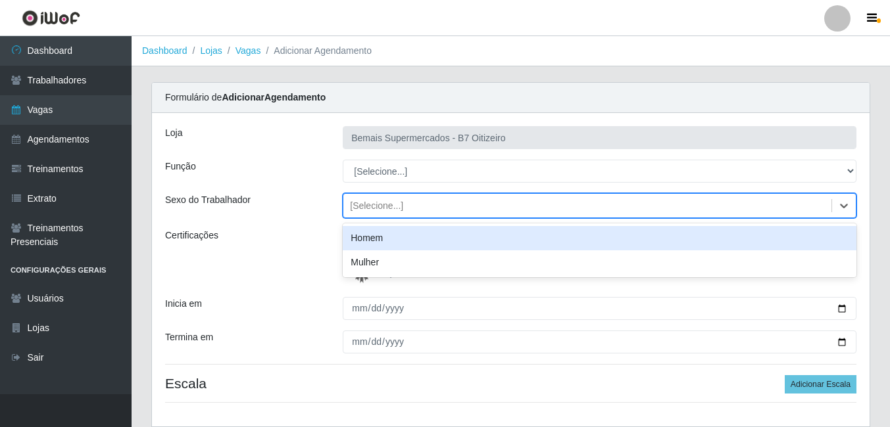
drag, startPoint x: 308, startPoint y: 245, endPoint x: 330, endPoint y: 220, distance: 33.1
click at [308, 245] on div "Certificações" at bounding box center [244, 258] width 178 height 58
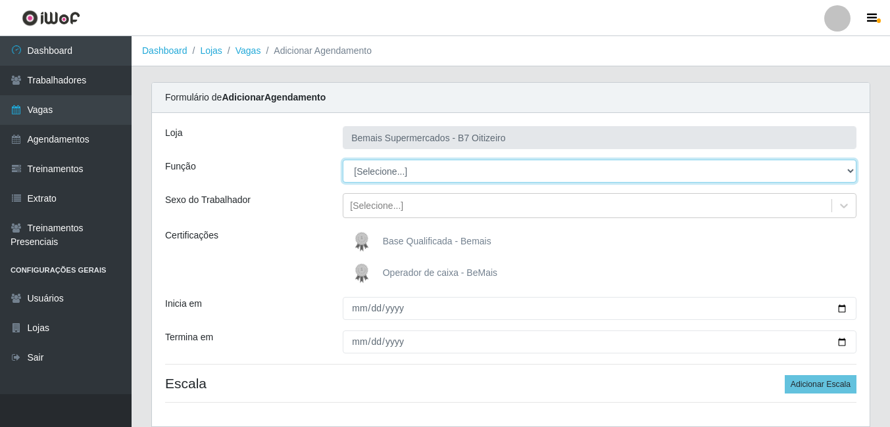
click at [376, 168] on select "[Selecione...] ASG ASG + ASG ++ Auxiliar de Estacionamento Auxiliar de Estacion…" at bounding box center [600, 171] width 514 height 23
select select "72"
click at [343, 160] on select "[Selecione...] ASG ASG + ASG ++ Auxiliar de Estacionamento Auxiliar de Estacion…" at bounding box center [600, 171] width 514 height 23
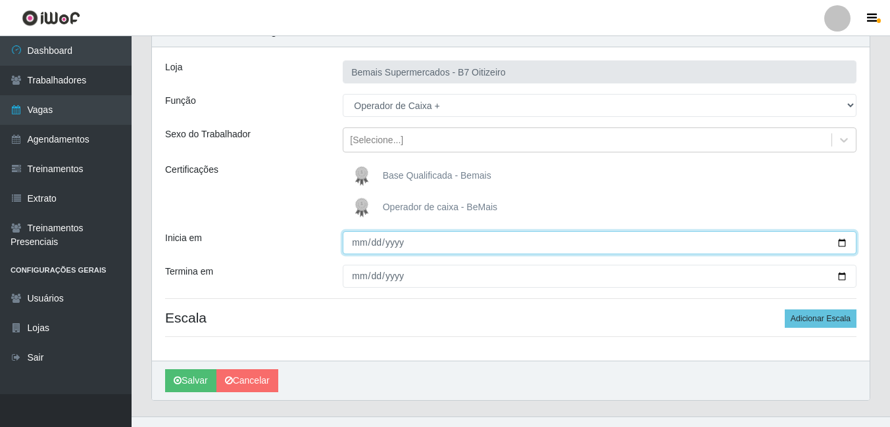
click at [360, 241] on input "Inicia em" at bounding box center [600, 242] width 514 height 23
type input "[DATE]"
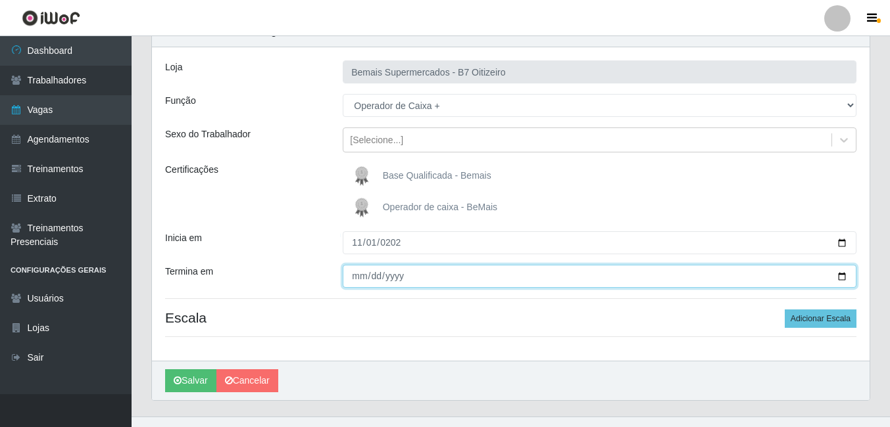
click at [360, 277] on input "Termina em" at bounding box center [600, 276] width 514 height 23
click at [368, 279] on input "Termina em" at bounding box center [600, 276] width 514 height 23
type input "[DATE]"
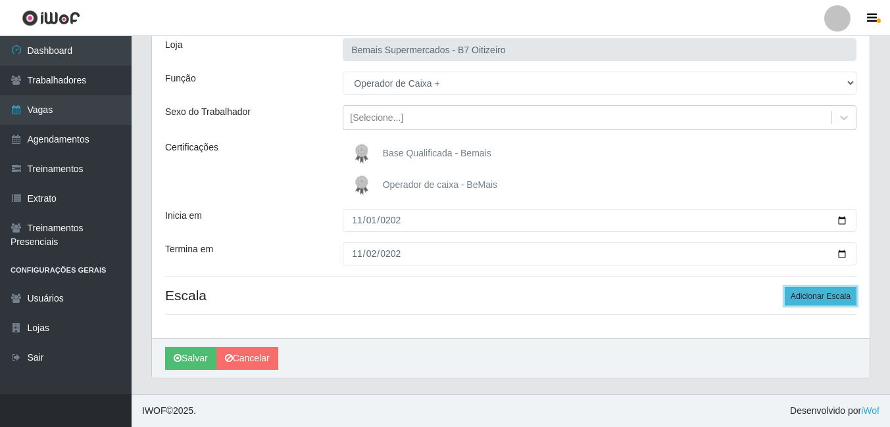
click at [821, 301] on button "Adicionar Escala" at bounding box center [821, 296] width 72 height 18
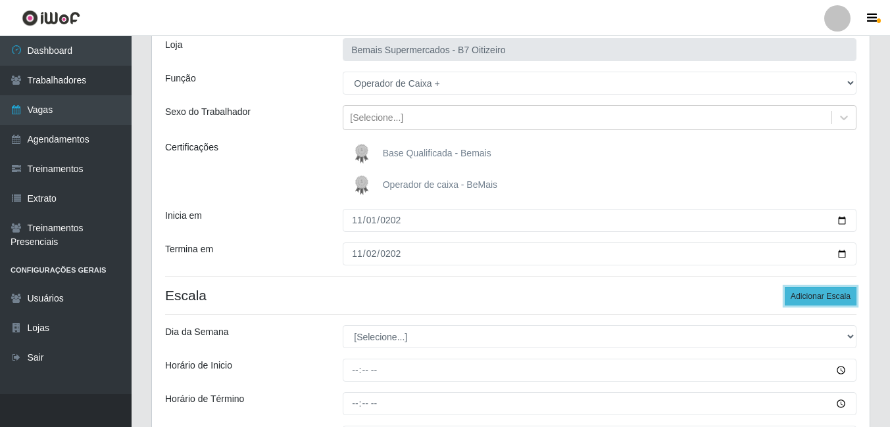
click at [821, 301] on button "Adicionar Escala" at bounding box center [821, 296] width 72 height 18
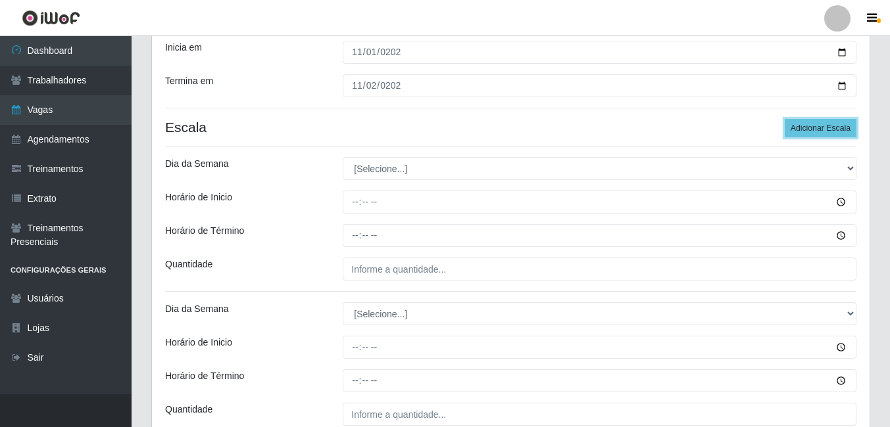
scroll to position [285, 0]
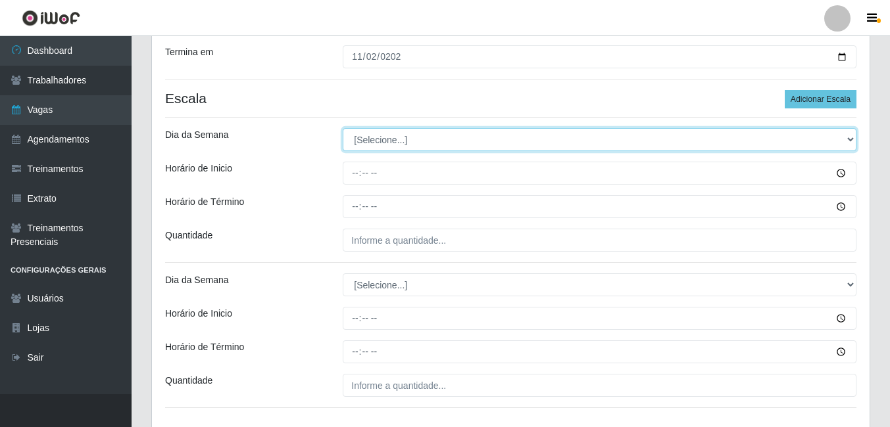
click at [532, 141] on select "[Selecione...] Segunda Terça Quarta Quinta Sexta Sábado Domingo" at bounding box center [600, 139] width 514 height 23
select select "6"
click at [343, 128] on select "[Selecione...] Segunda Terça Quarta Quinta Sexta Sábado Domingo" at bounding box center [600, 139] width 514 height 23
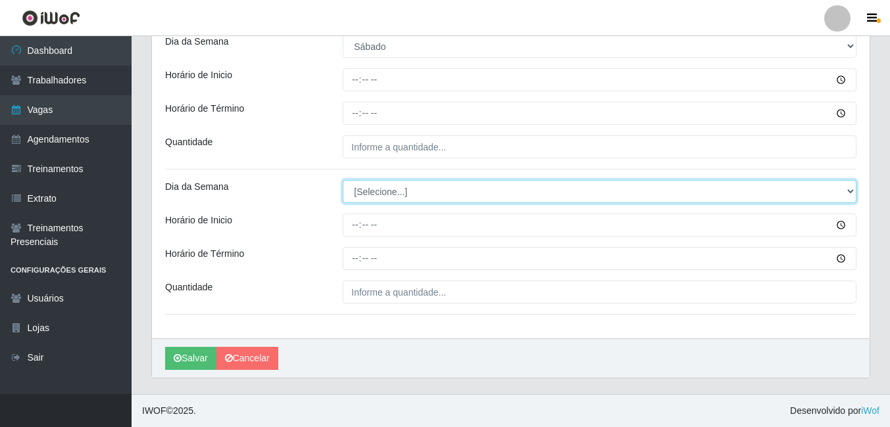
click at [401, 193] on select "[Selecione...] Segunda Terça Quarta Quinta Sexta Sábado Domingo" at bounding box center [600, 191] width 514 height 23
select select "0"
click at [343, 180] on select "[Selecione...] Segunda Terça Quarta Quinta Sexta Sábado Domingo" at bounding box center [600, 191] width 514 height 23
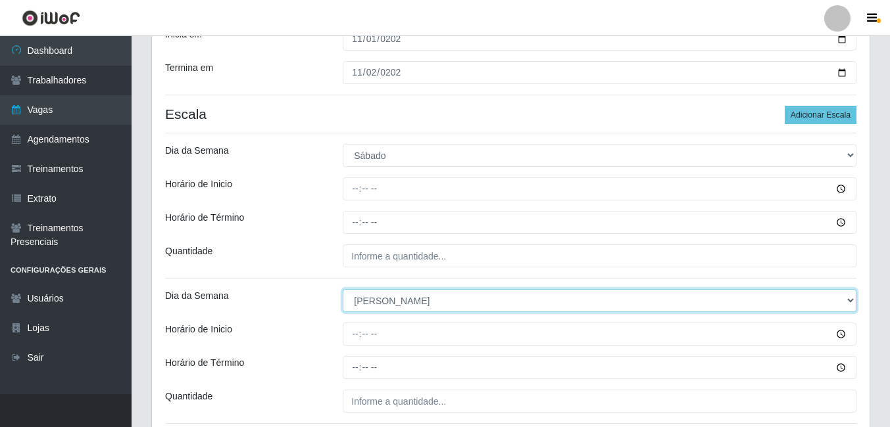
scroll to position [247, 0]
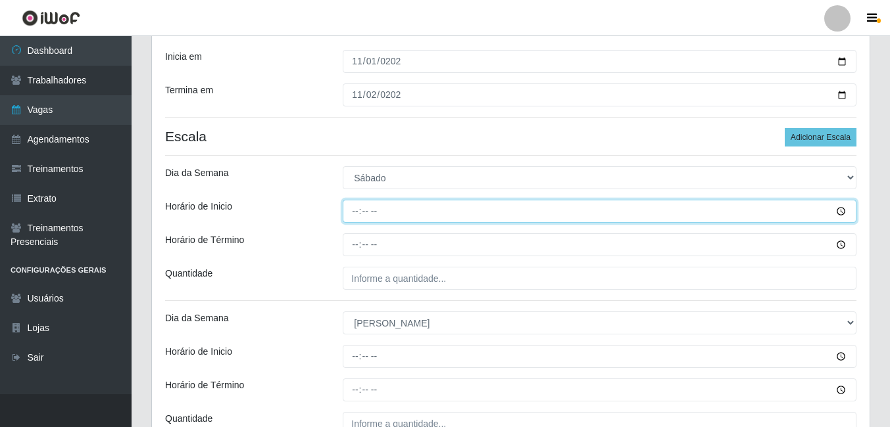
click at [377, 208] on input "Horário de Inicio" at bounding box center [600, 211] width 514 height 23
type input "08:00"
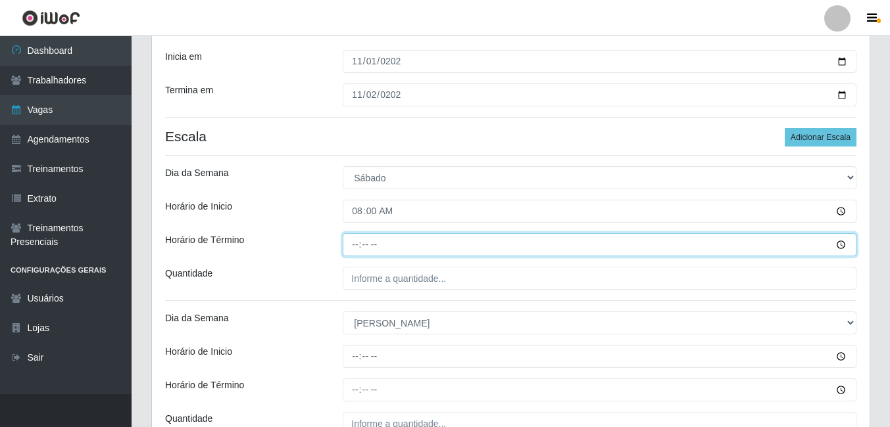
drag, startPoint x: 356, startPoint y: 246, endPoint x: 358, endPoint y: 237, distance: 9.4
click at [356, 243] on input "Horário de Término" at bounding box center [600, 244] width 514 height 23
type input "14:00"
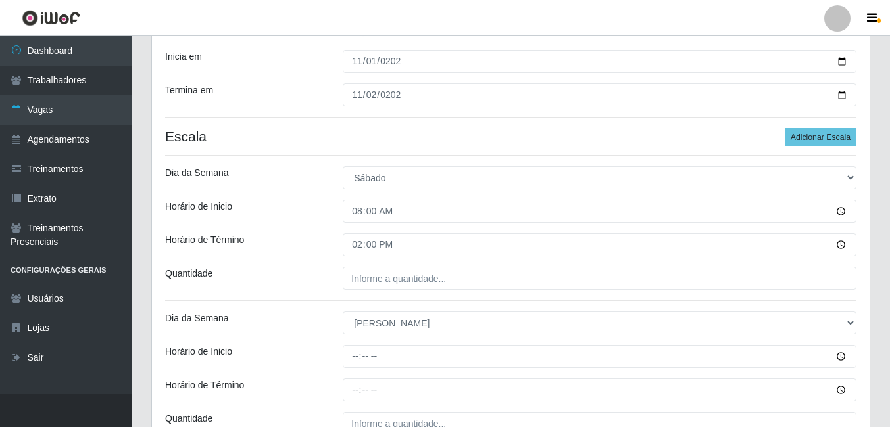
click at [383, 272] on div "Loja Bemais Supermercados - B7 Oitizeiro Função [Selecione...] ASG ASG + ASG ++…" at bounding box center [510, 168] width 717 height 604
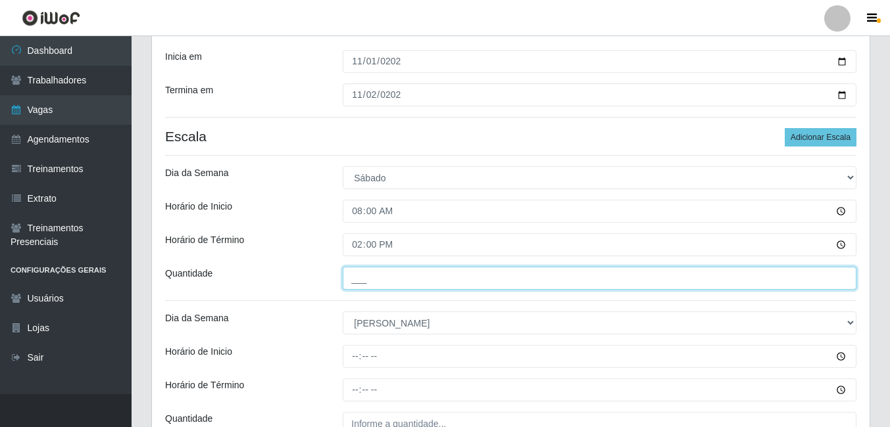
click at [385, 280] on input "___" at bounding box center [600, 278] width 514 height 23
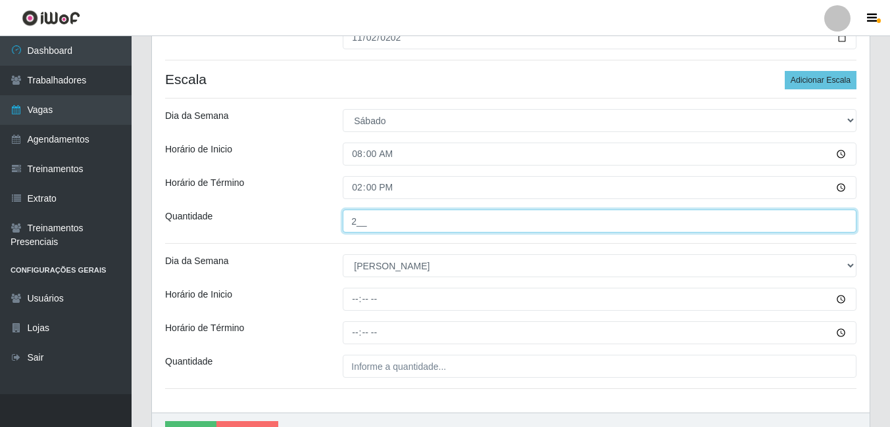
scroll to position [379, 0]
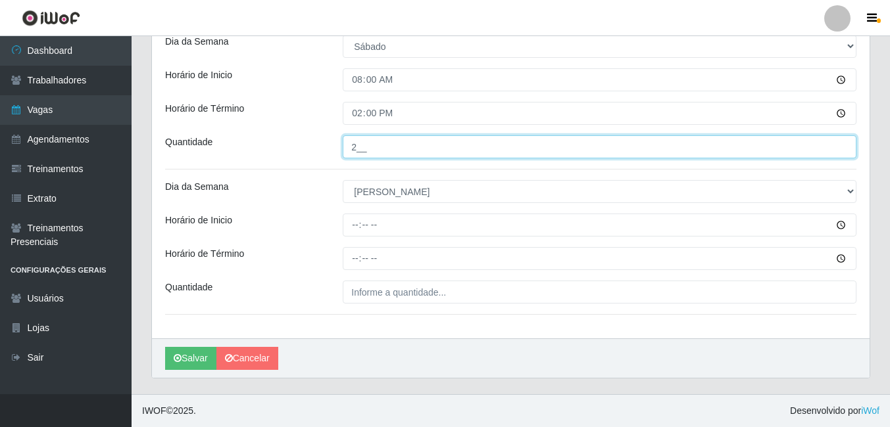
type input "2__"
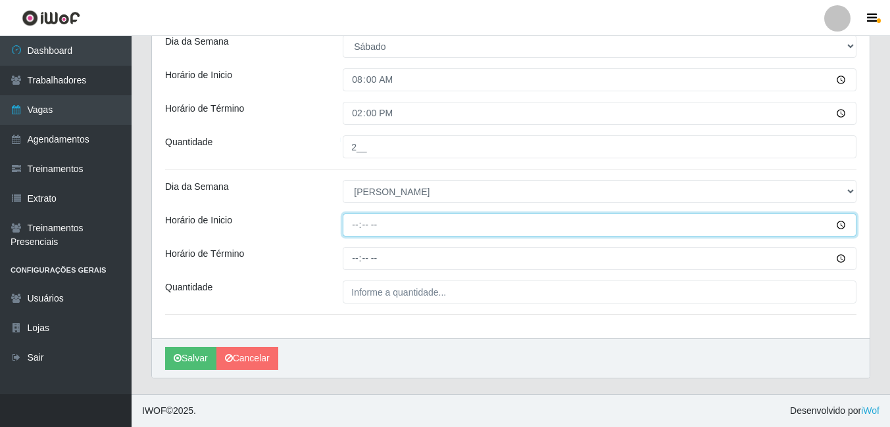
click at [358, 224] on input "Horário de Inicio" at bounding box center [600, 225] width 514 height 23
type input "08:00"
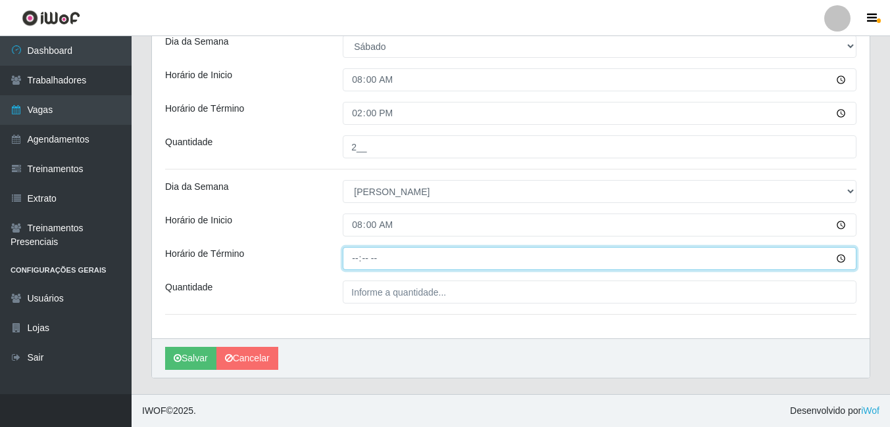
click at [353, 264] on input "Horário de Término" at bounding box center [600, 258] width 514 height 23
type input "14:00"
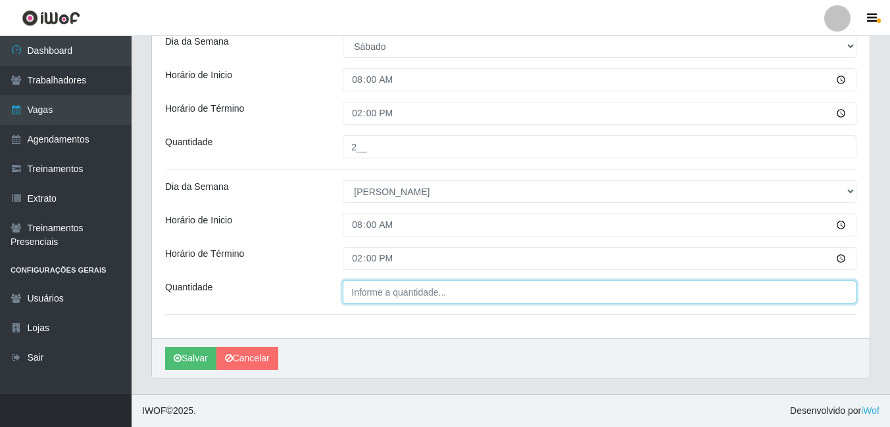
click at [404, 283] on input "Quantidade" at bounding box center [600, 292] width 514 height 23
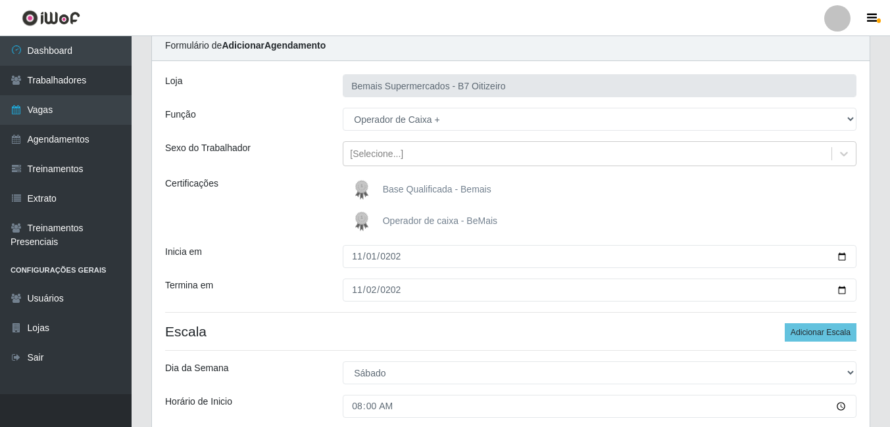
scroll to position [50, 0]
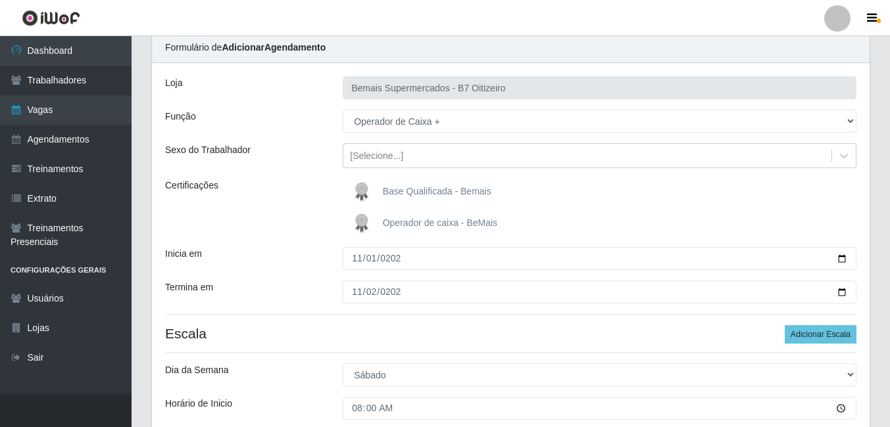
type input "3__"
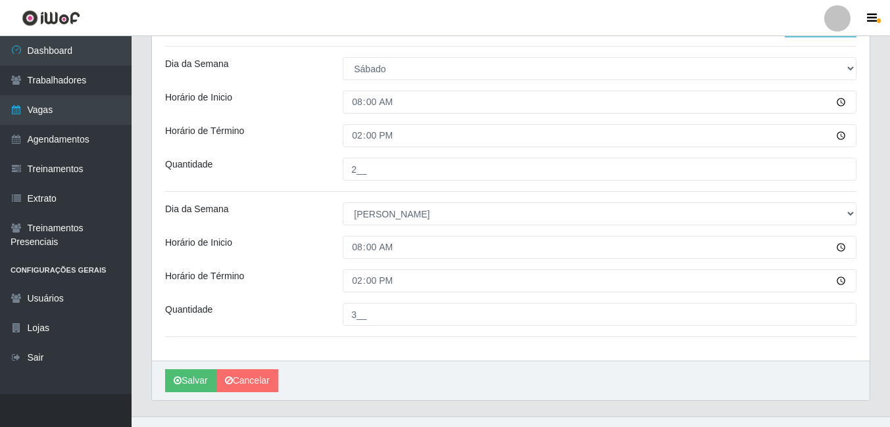
scroll to position [379, 0]
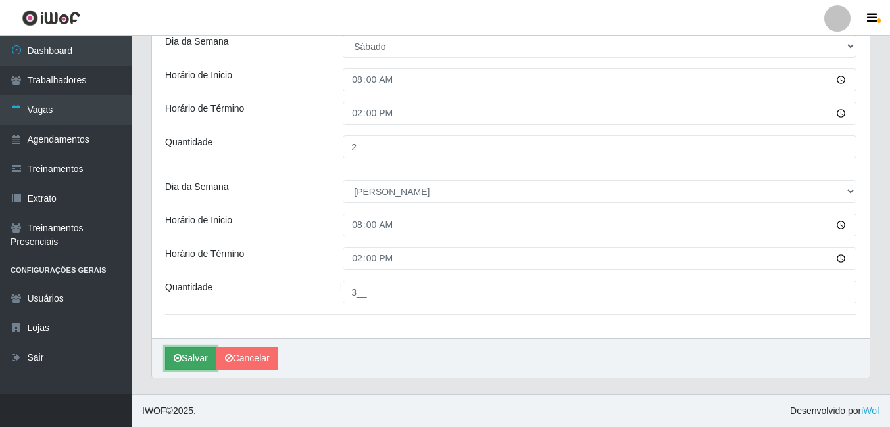
click at [185, 362] on button "Salvar" at bounding box center [190, 358] width 51 height 23
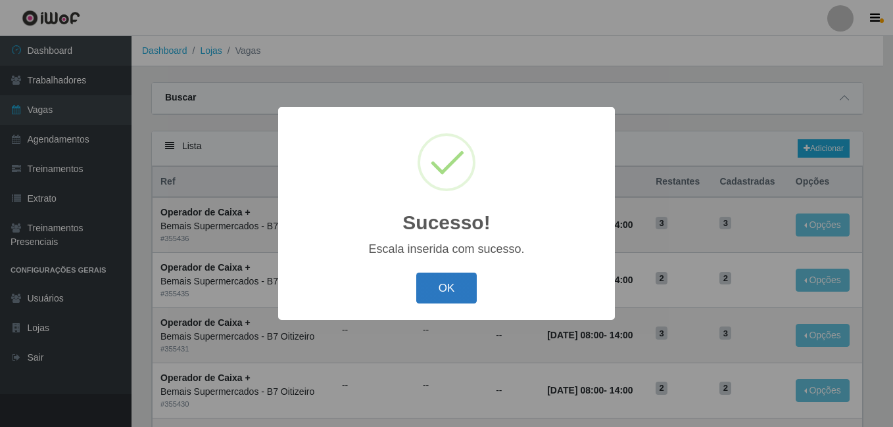
click at [439, 285] on button "OK" at bounding box center [446, 288] width 61 height 31
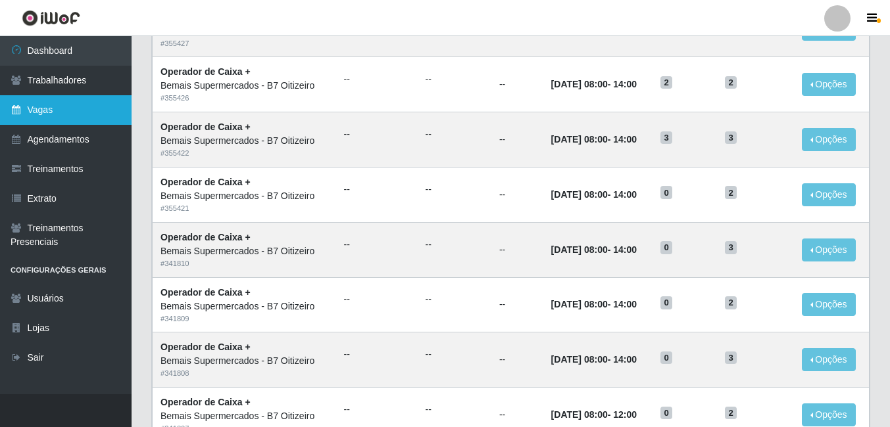
scroll to position [329, 0]
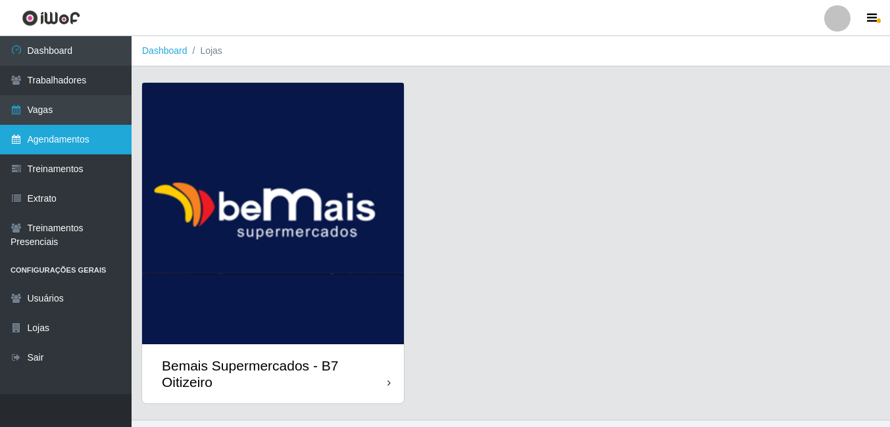
click at [46, 132] on link "Agendamentos" at bounding box center [66, 140] width 132 height 30
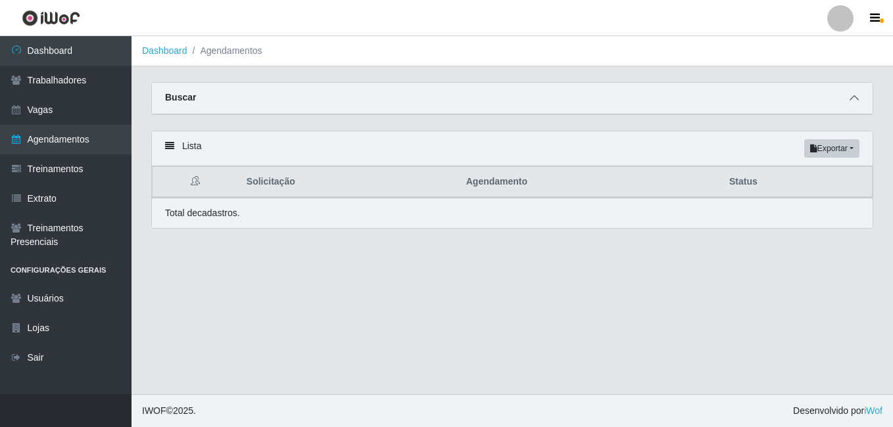
click at [850, 95] on span at bounding box center [854, 98] width 16 height 15
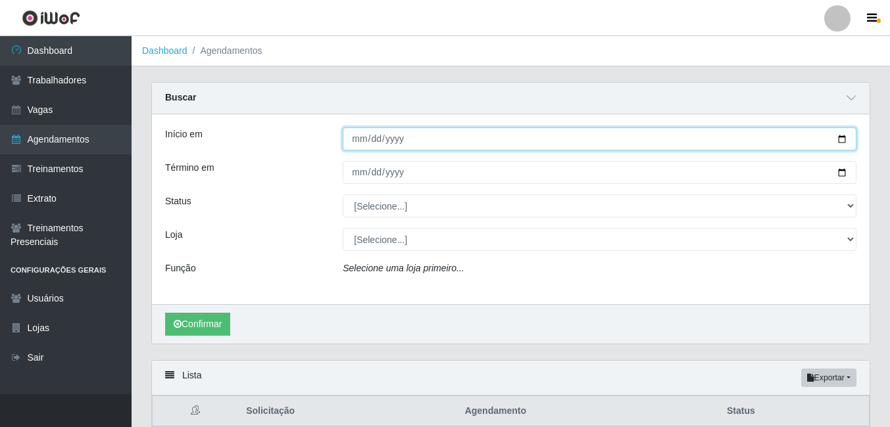
click at [358, 139] on input "Início em" at bounding box center [600, 139] width 514 height 23
type input "[DATE]"
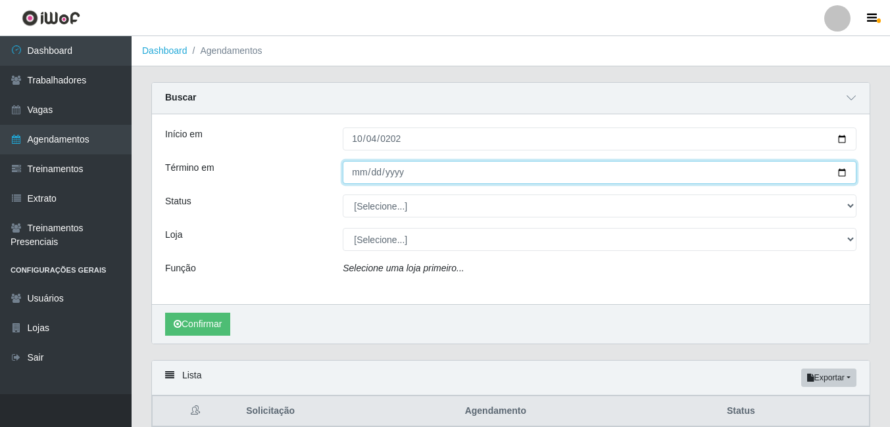
click at [360, 171] on input "Término em" at bounding box center [600, 172] width 514 height 23
type input "[DATE]"
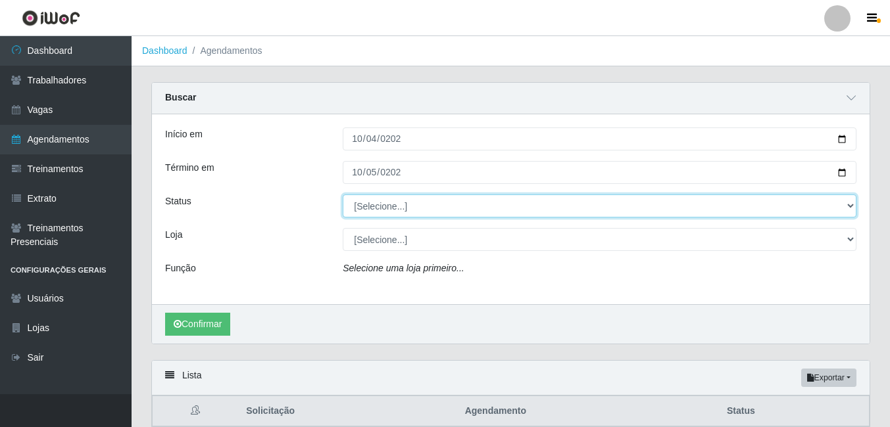
click at [372, 199] on select "[Selecione...] AGENDADO AGUARDANDO LIBERAR EM ANDAMENTO EM REVISÃO FINALIZADO C…" at bounding box center [600, 206] width 514 height 23
select select "AGENDADO"
click at [343, 195] on select "[Selecione...] AGENDADO AGUARDANDO LIBERAR EM ANDAMENTO EM REVISÃO FINALIZADO C…" at bounding box center [600, 206] width 514 height 23
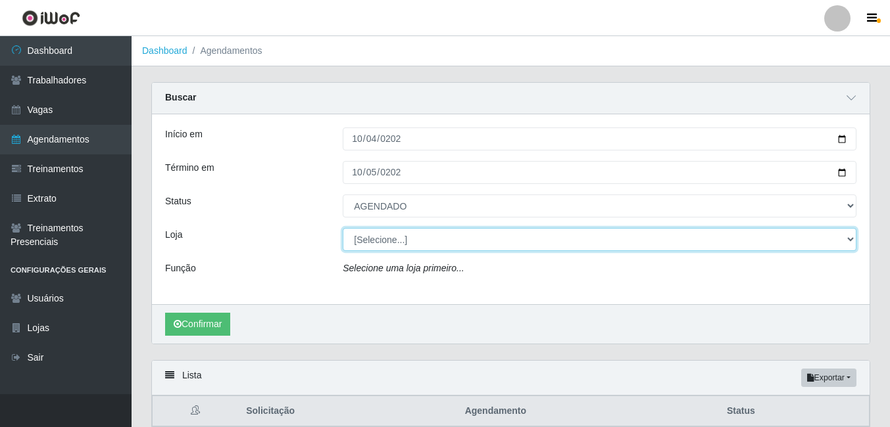
click at [364, 239] on select "[Selecione...] Bemais Supermercados - B7 Oitizeiro" at bounding box center [600, 239] width 514 height 23
select select "411"
click at [343, 229] on select "[Selecione...] Bemais Supermercados - B7 Oitizeiro" at bounding box center [600, 239] width 514 height 23
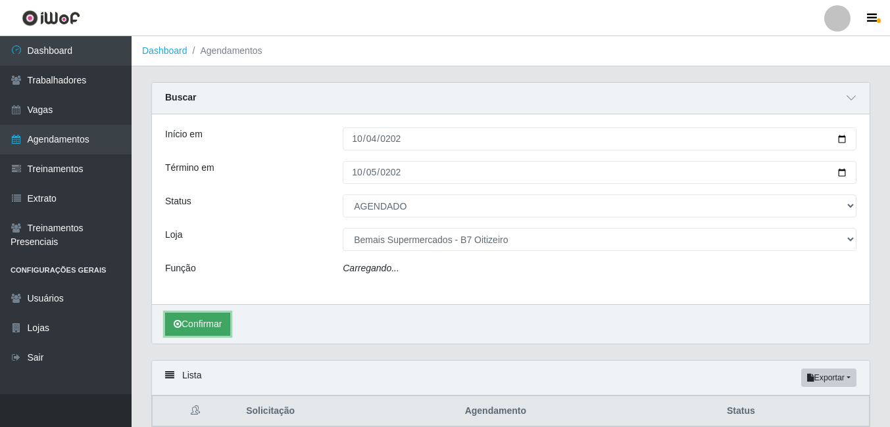
click at [198, 334] on button "Confirmar" at bounding box center [197, 324] width 65 height 23
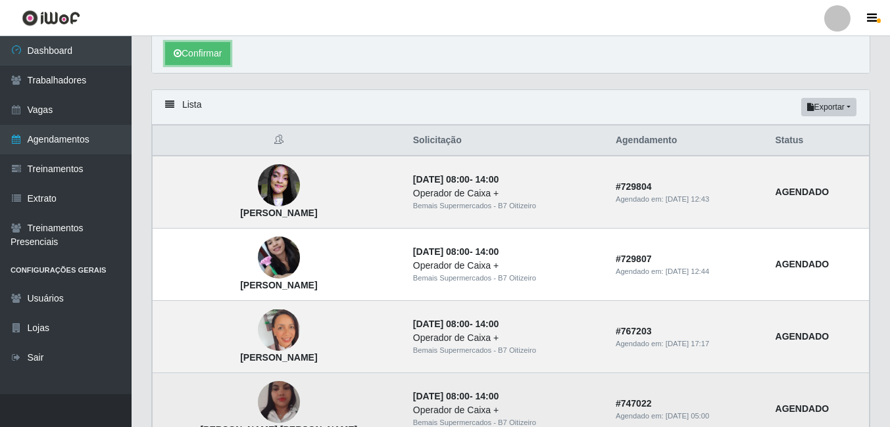
scroll to position [258, 0]
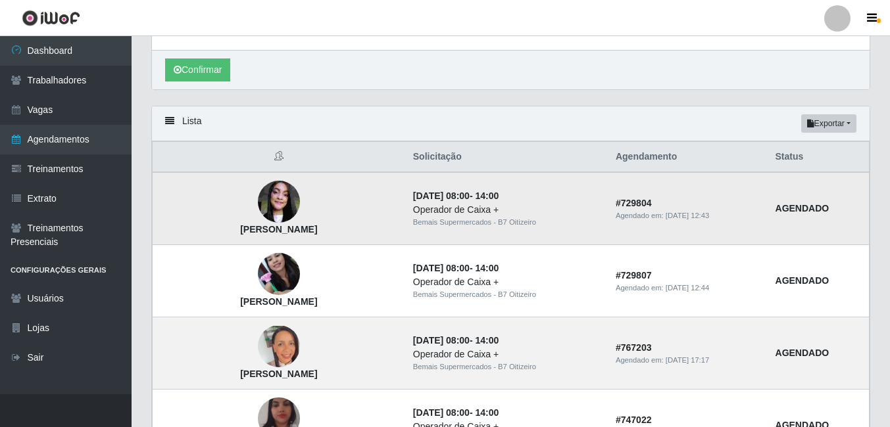
click at [266, 210] on img at bounding box center [279, 202] width 42 height 56
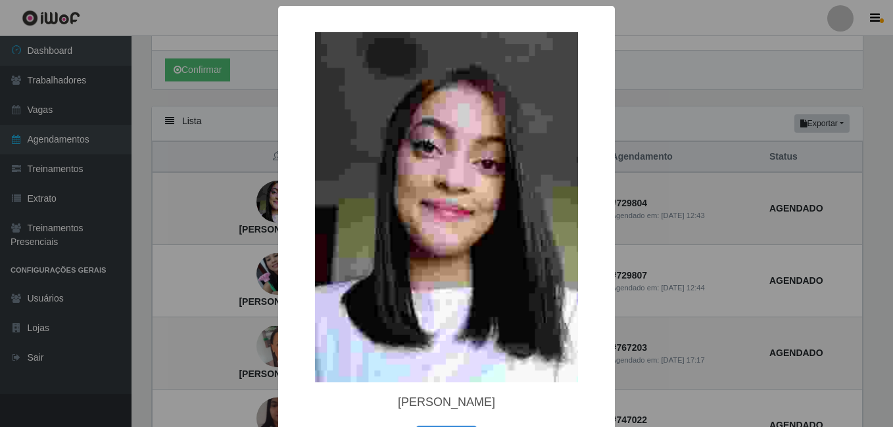
click at [245, 215] on div "× [PERSON_NAME] OK Cancel" at bounding box center [446, 213] width 893 height 427
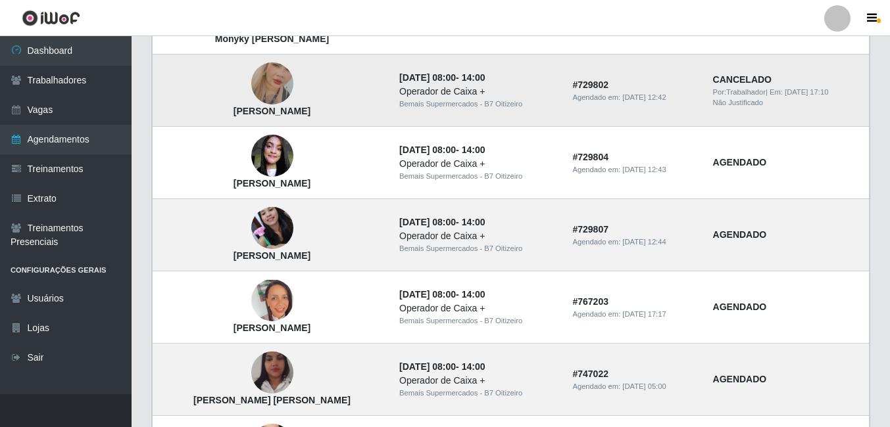
scroll to position [390, 0]
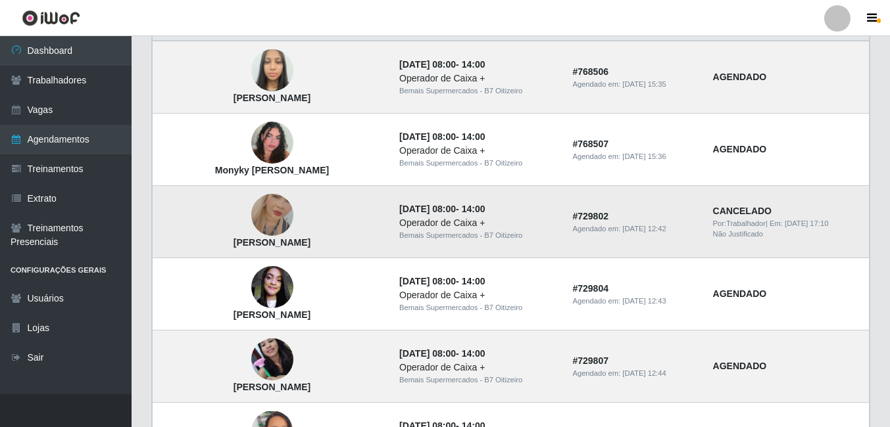
click at [259, 214] on img at bounding box center [272, 215] width 42 height 75
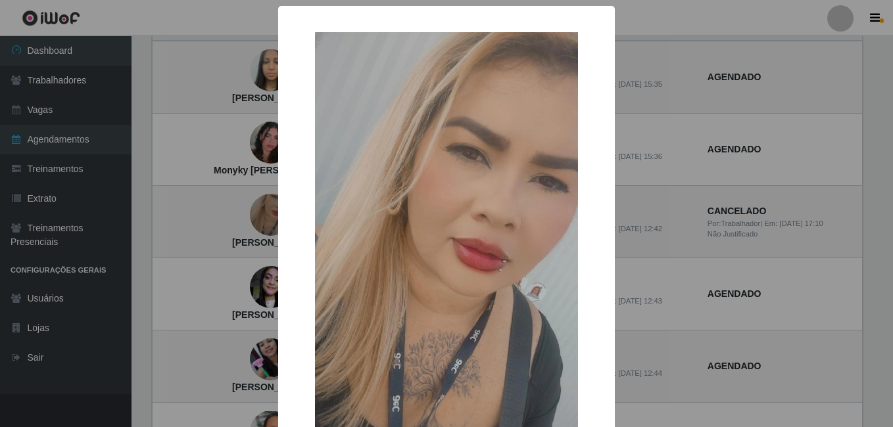
click at [201, 220] on div "× [PERSON_NAME] OK Cancel" at bounding box center [446, 213] width 893 height 427
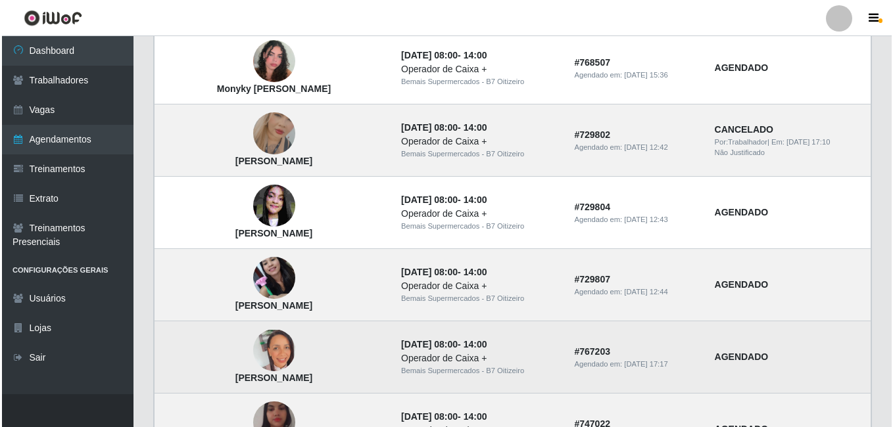
scroll to position [456, 0]
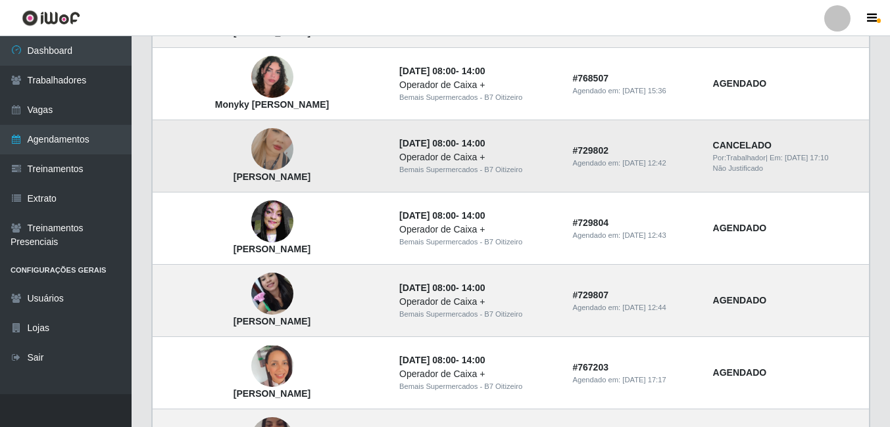
click at [256, 149] on img at bounding box center [272, 149] width 42 height 75
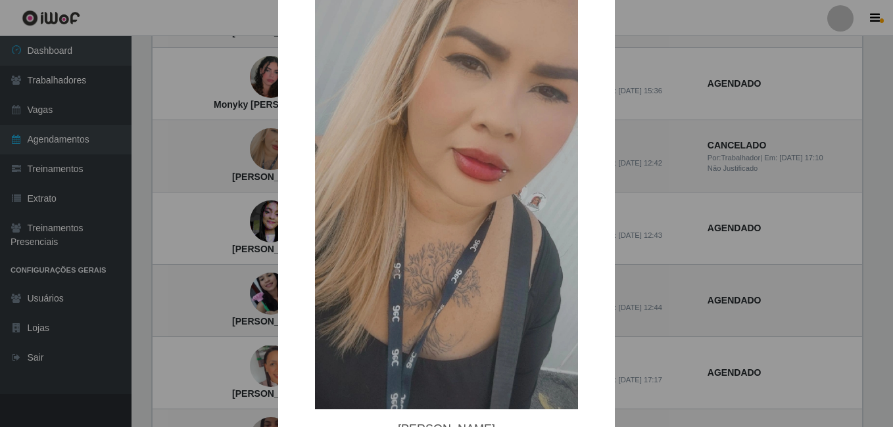
scroll to position [132, 0]
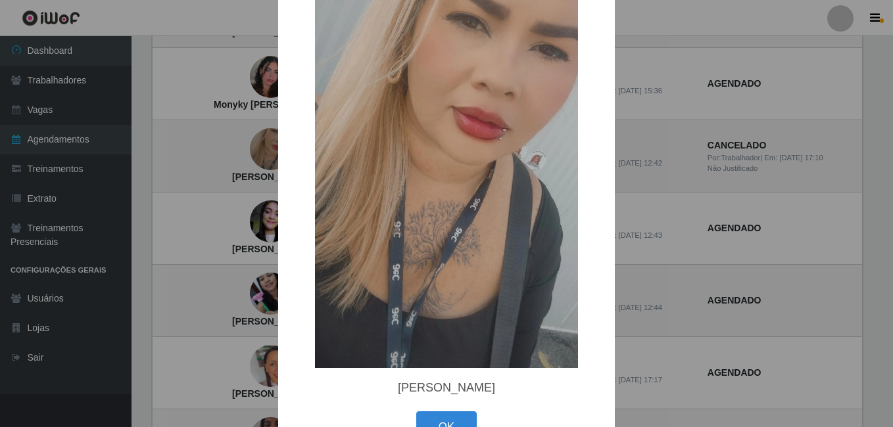
click at [243, 316] on div "× [PERSON_NAME] OK Cancel" at bounding box center [446, 213] width 893 height 427
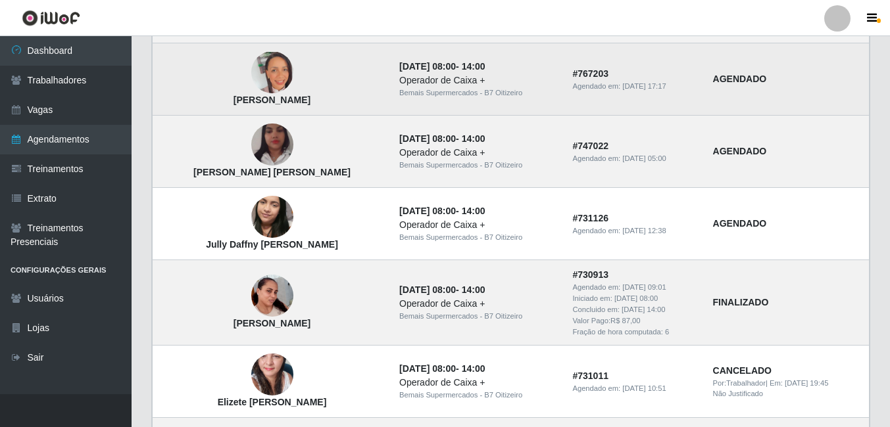
scroll to position [719, 0]
